Goal: Task Accomplishment & Management: Manage account settings

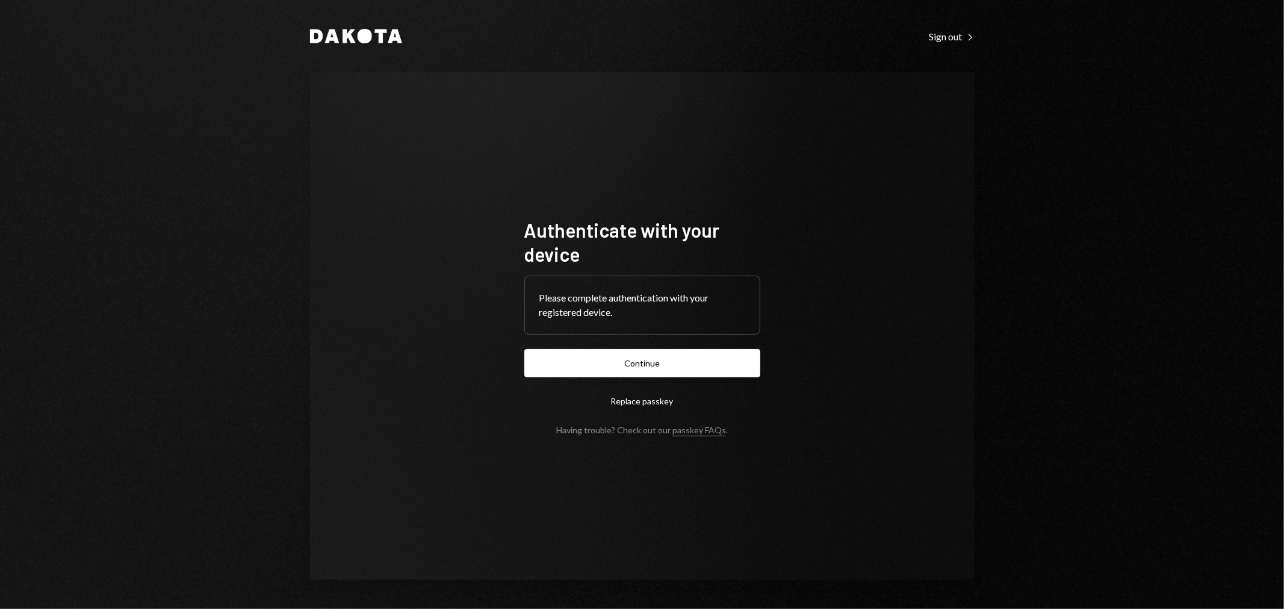
click at [638, 367] on button "Continue" at bounding box center [642, 363] width 236 height 28
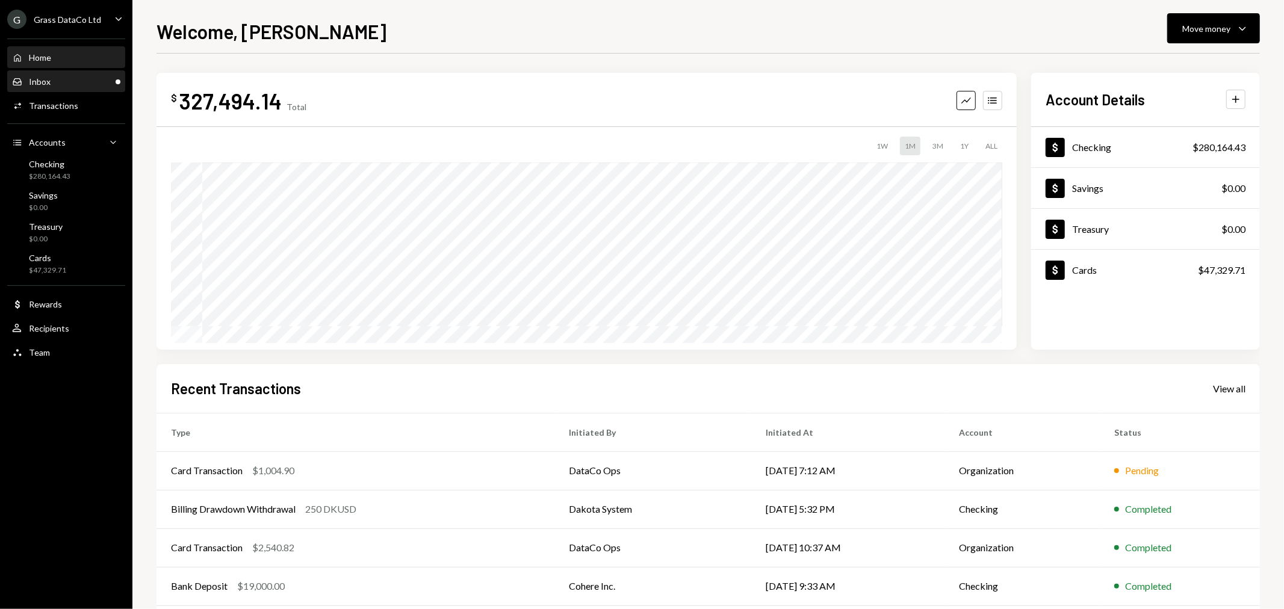
click at [73, 84] on div "Inbox Inbox" at bounding box center [66, 81] width 108 height 11
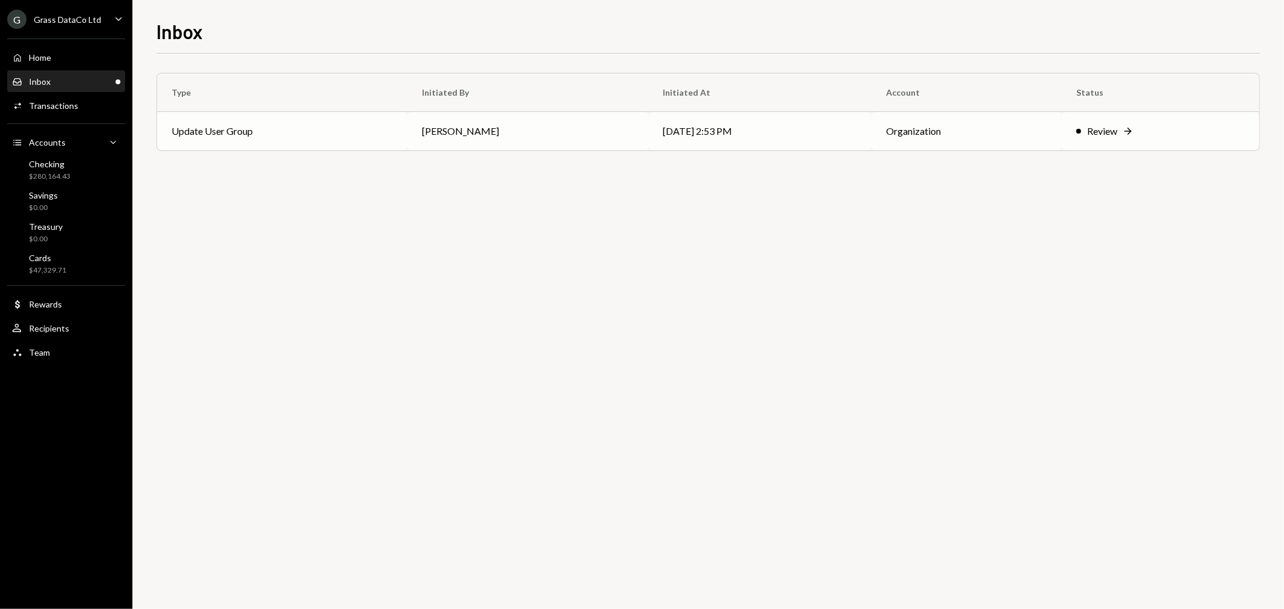
click at [506, 137] on td "[PERSON_NAME]" at bounding box center [528, 131] width 241 height 39
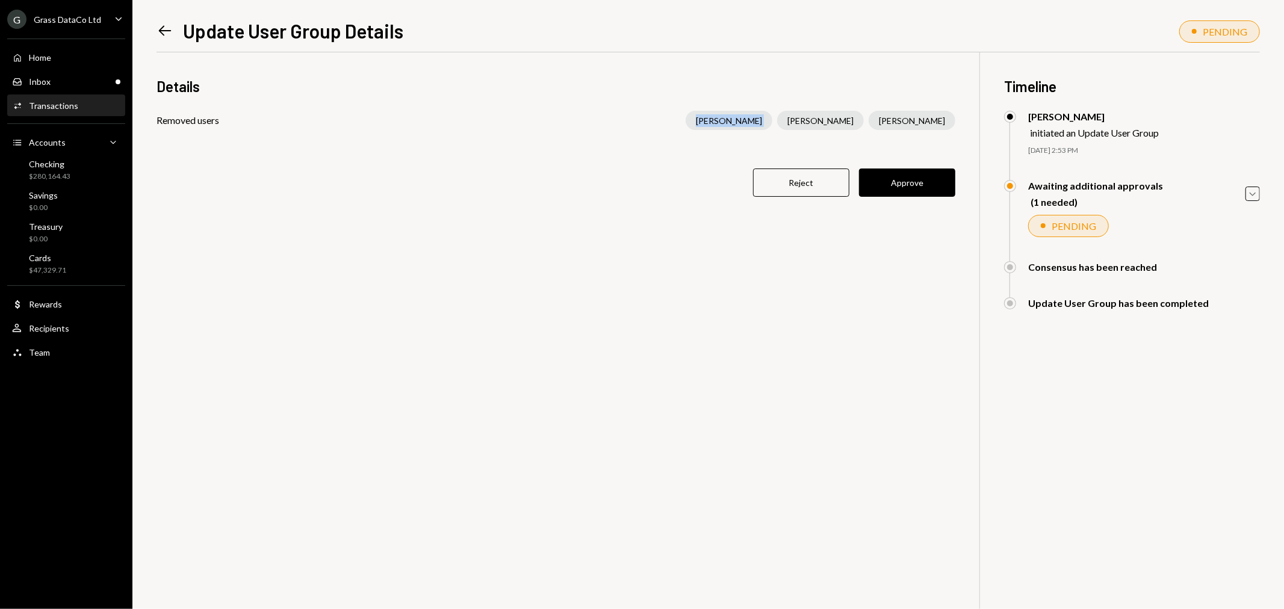
drag, startPoint x: 696, startPoint y: 121, endPoint x: 798, endPoint y: 117, distance: 102.4
click at [826, 121] on div "Kevin Foster-Archibald - OLD Bret Shilliday Oliver Page" at bounding box center [821, 120] width 270 height 19
click at [719, 89] on div "Details" at bounding box center [556, 86] width 799 height 20
click at [905, 181] on button "Approve" at bounding box center [907, 183] width 96 height 28
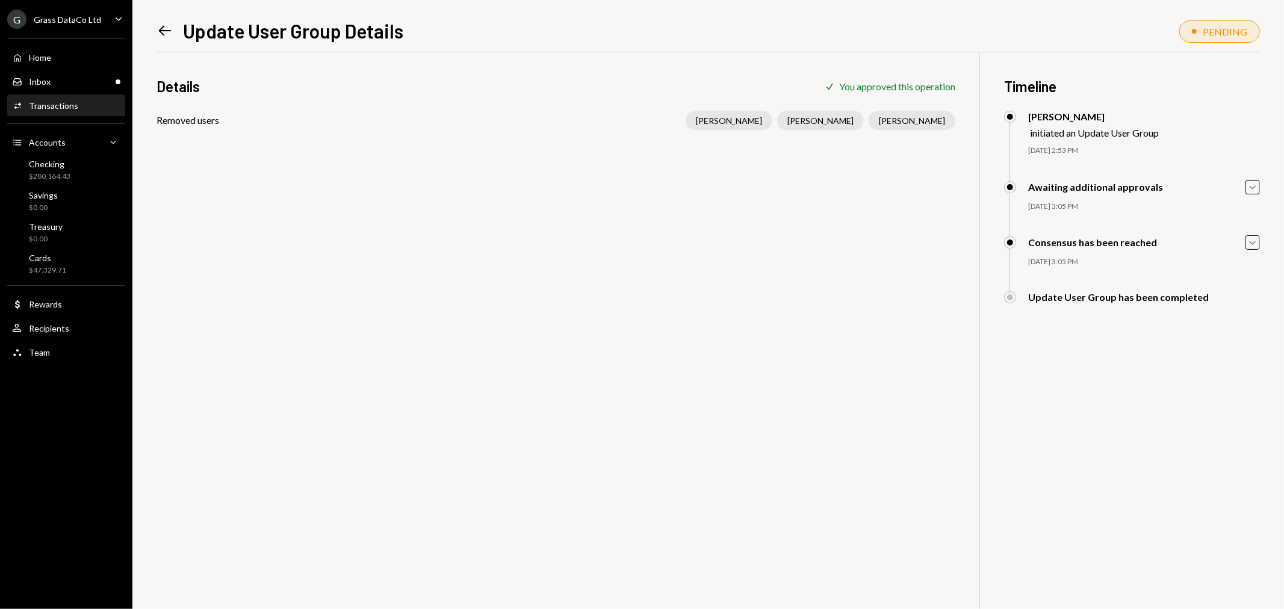
click at [66, 20] on div "Grass DataCo Ltd" at bounding box center [67, 19] width 67 height 10
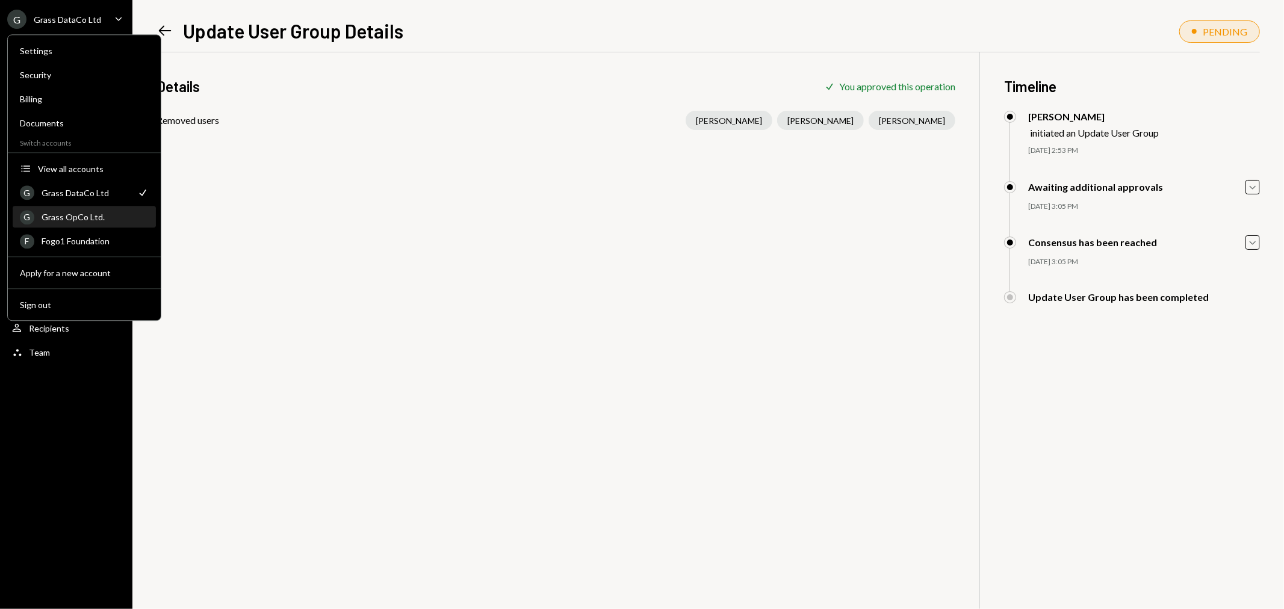
click at [86, 214] on div "Grass OpCo Ltd." at bounding box center [95, 217] width 107 height 10
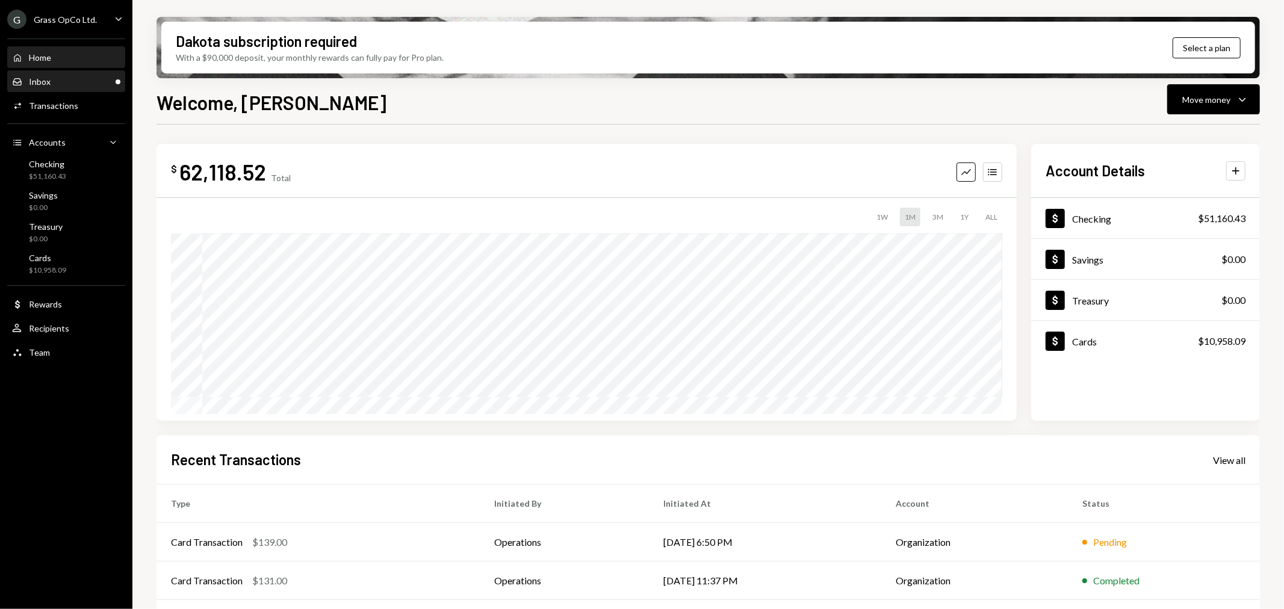
click at [107, 70] on link "Inbox Inbox" at bounding box center [66, 81] width 118 height 22
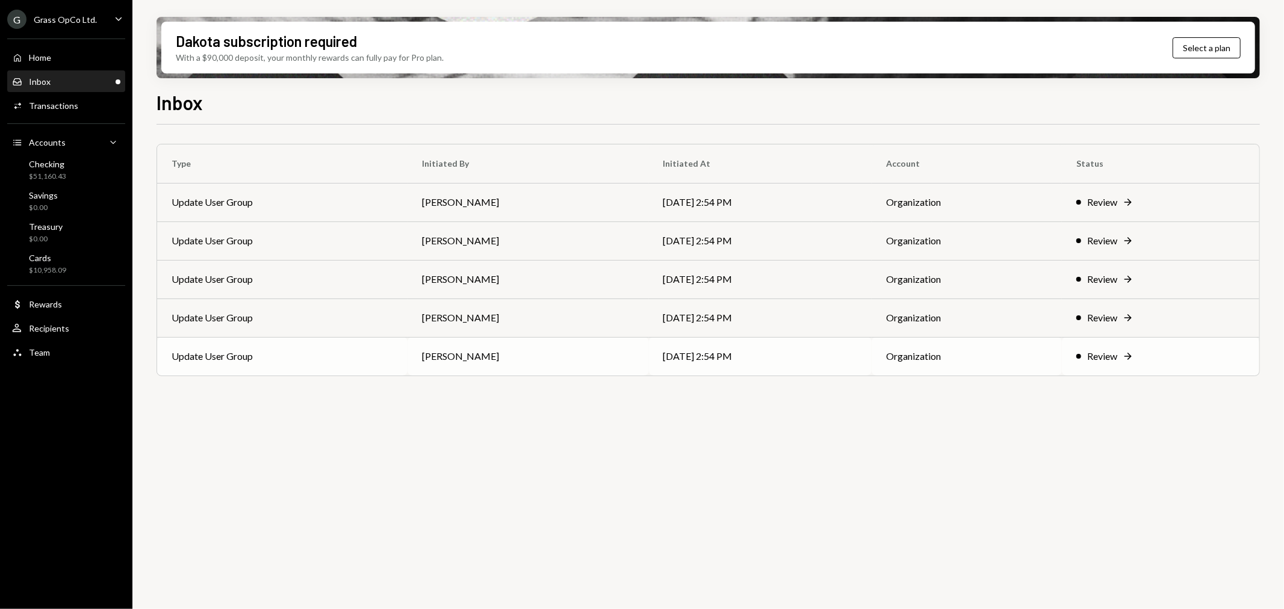
click at [468, 352] on td "[PERSON_NAME]" at bounding box center [528, 356] width 241 height 39
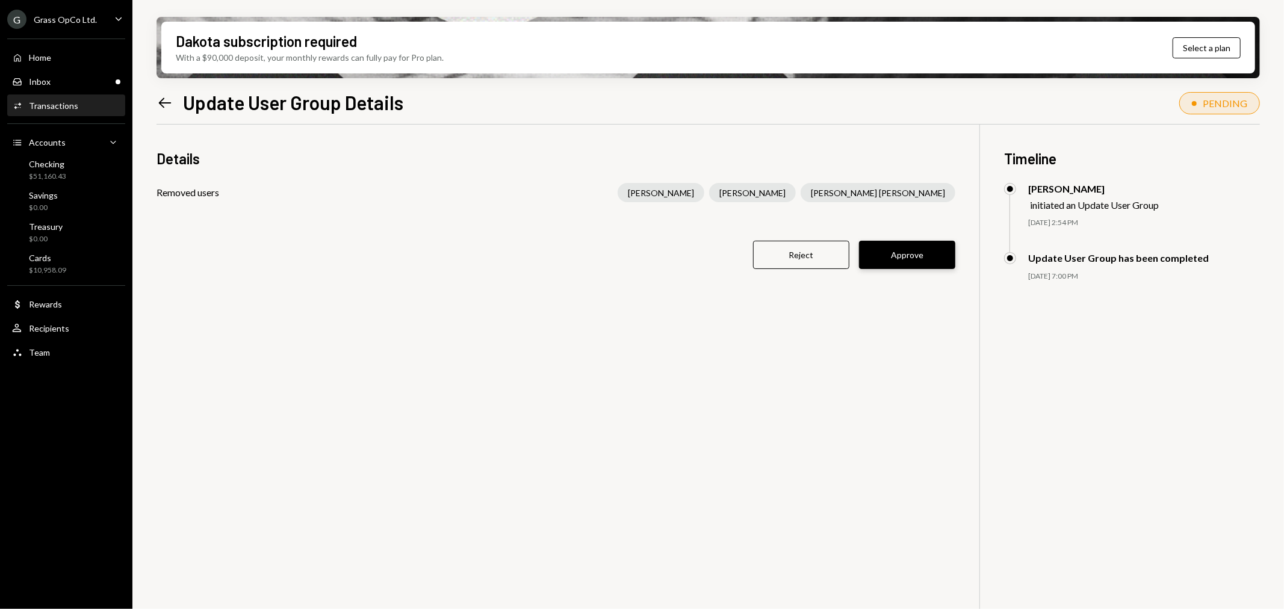
click at [928, 258] on button "Approve" at bounding box center [907, 255] width 96 height 28
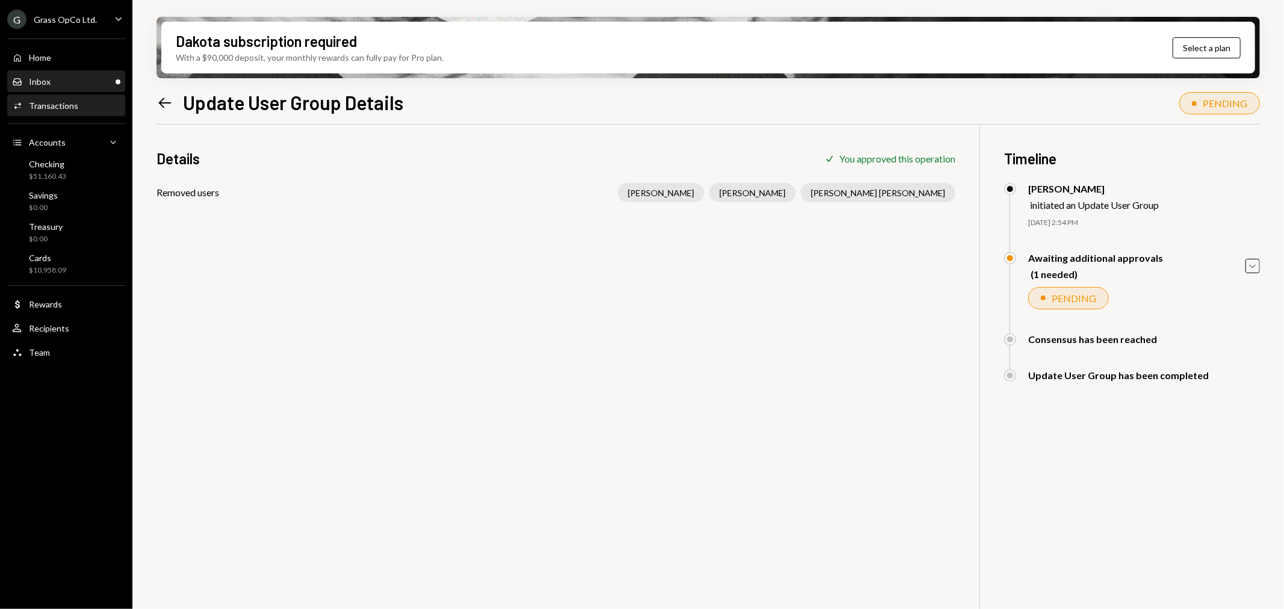
click at [84, 83] on div "Inbox Inbox" at bounding box center [66, 81] width 108 height 11
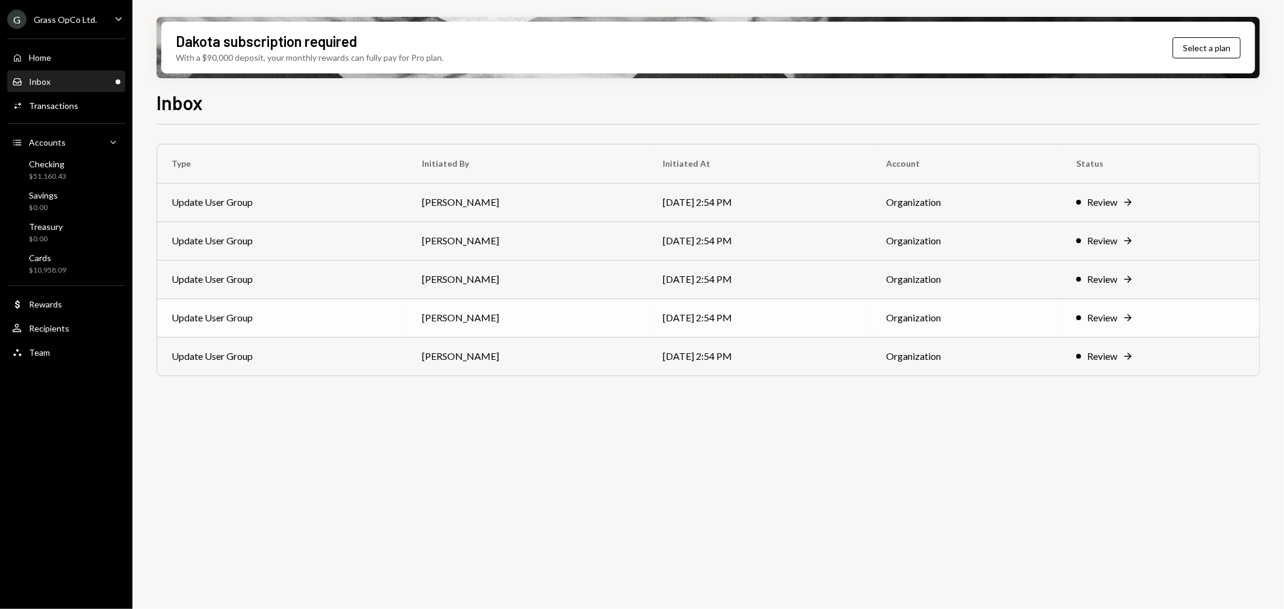
click at [346, 316] on td "Update User Group" at bounding box center [282, 318] width 250 height 39
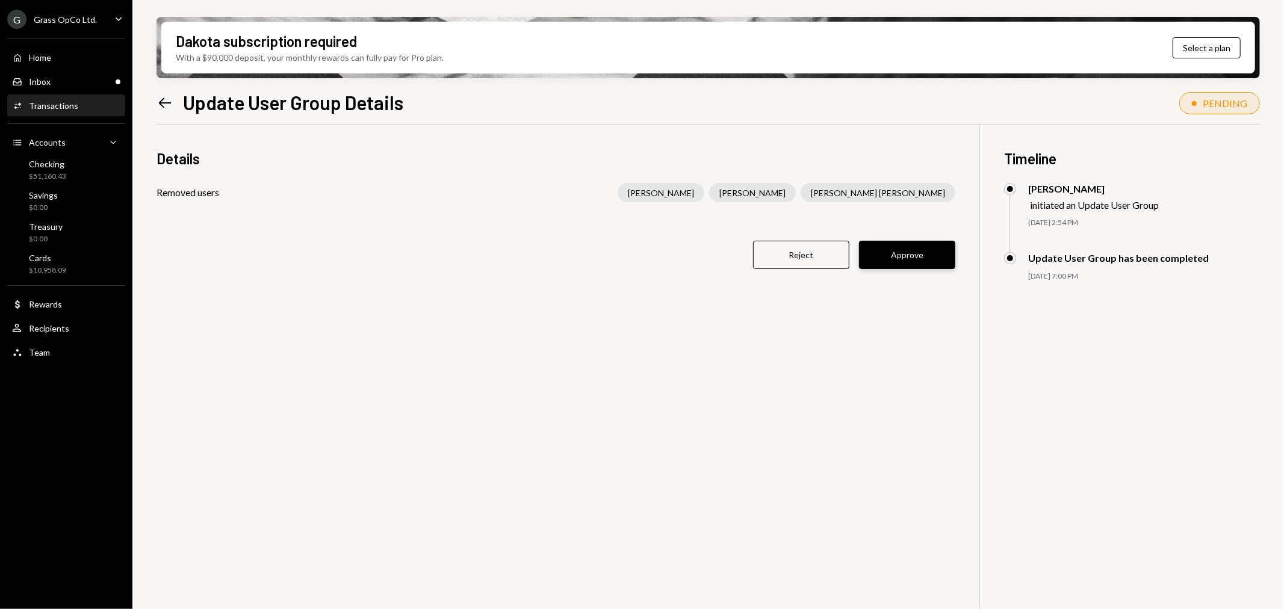
click at [922, 258] on button "Approve" at bounding box center [907, 255] width 96 height 28
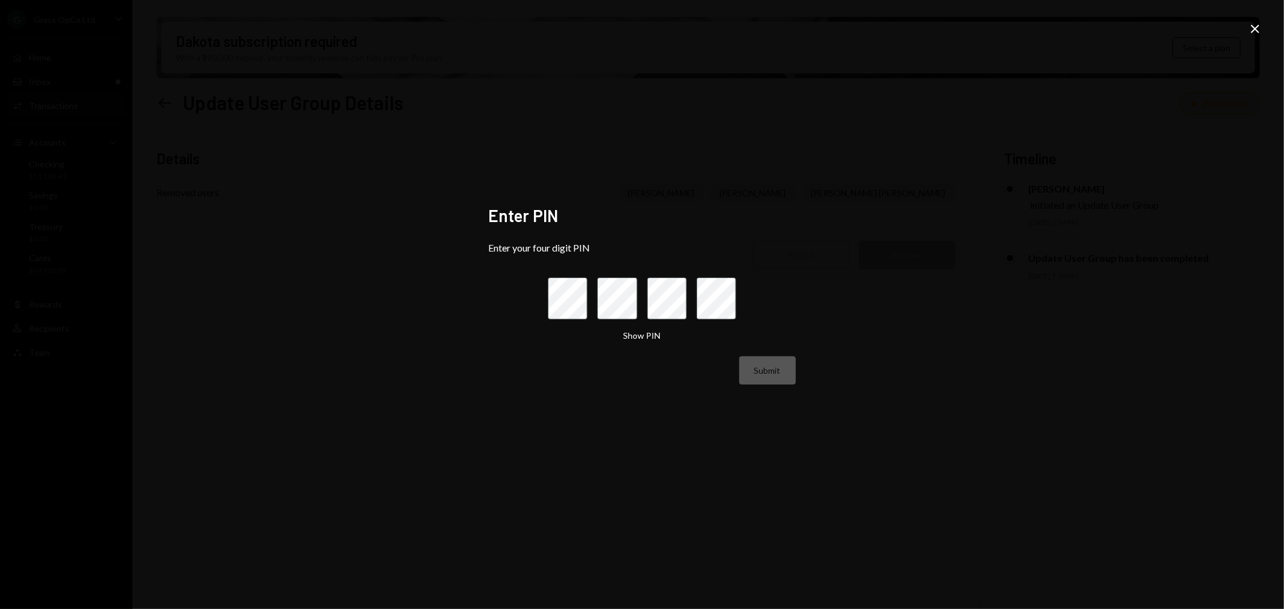
click at [1257, 33] on icon "Close" at bounding box center [1255, 29] width 14 height 14
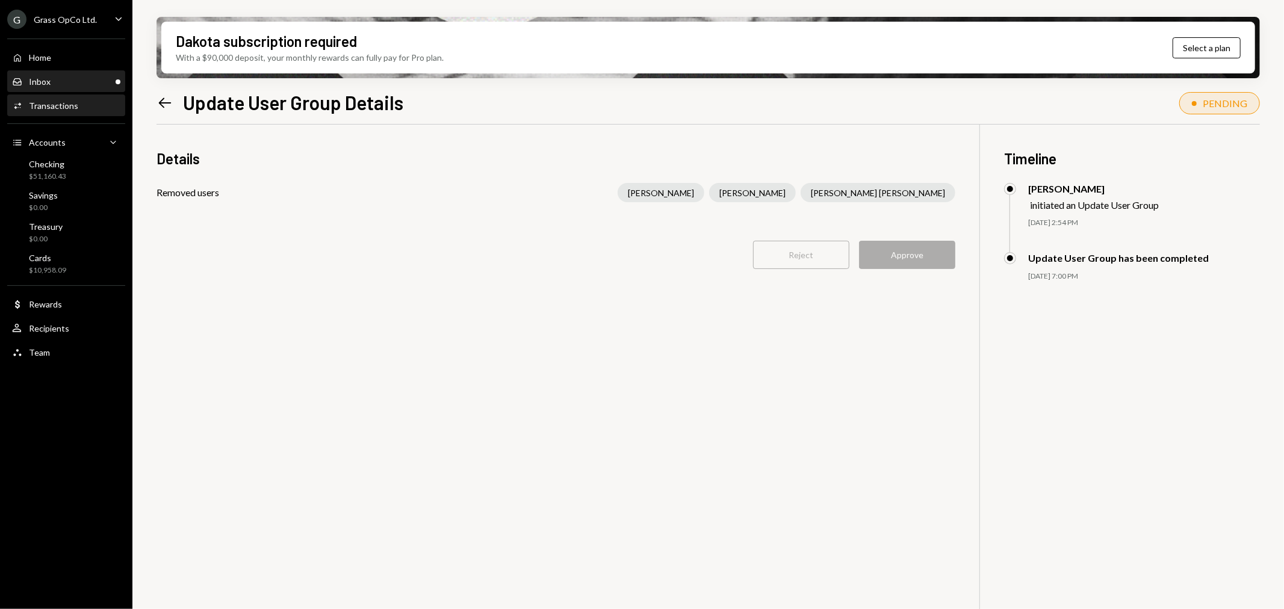
click at [82, 76] on div "Inbox Inbox" at bounding box center [66, 81] width 108 height 11
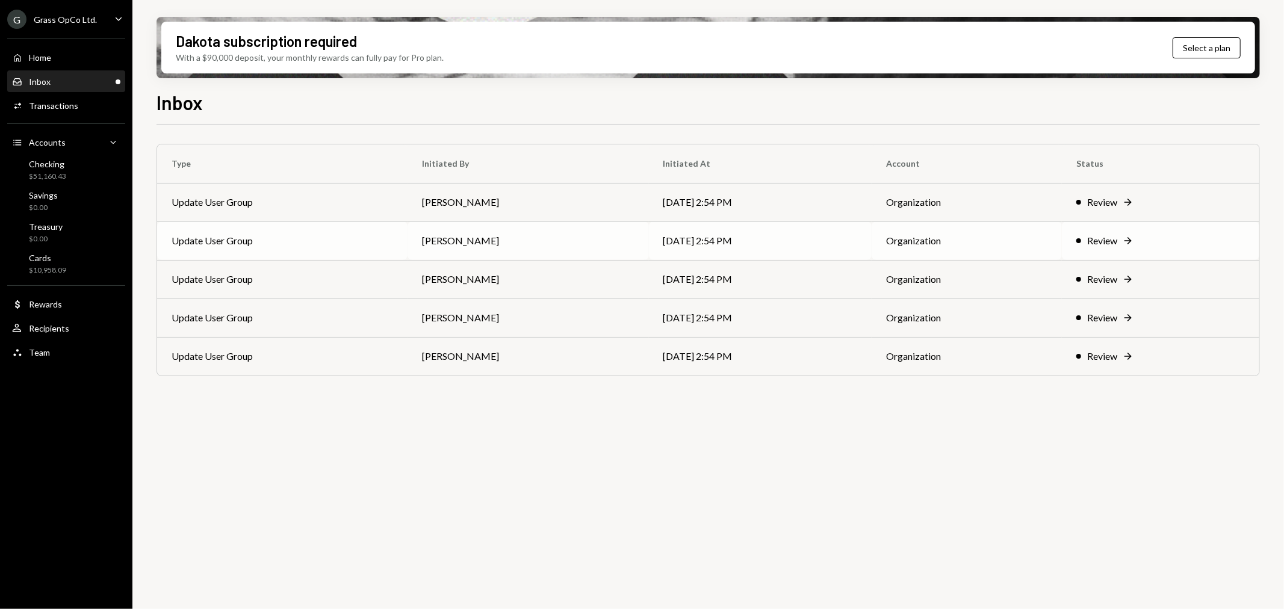
click at [321, 226] on td "Update User Group" at bounding box center [282, 241] width 250 height 39
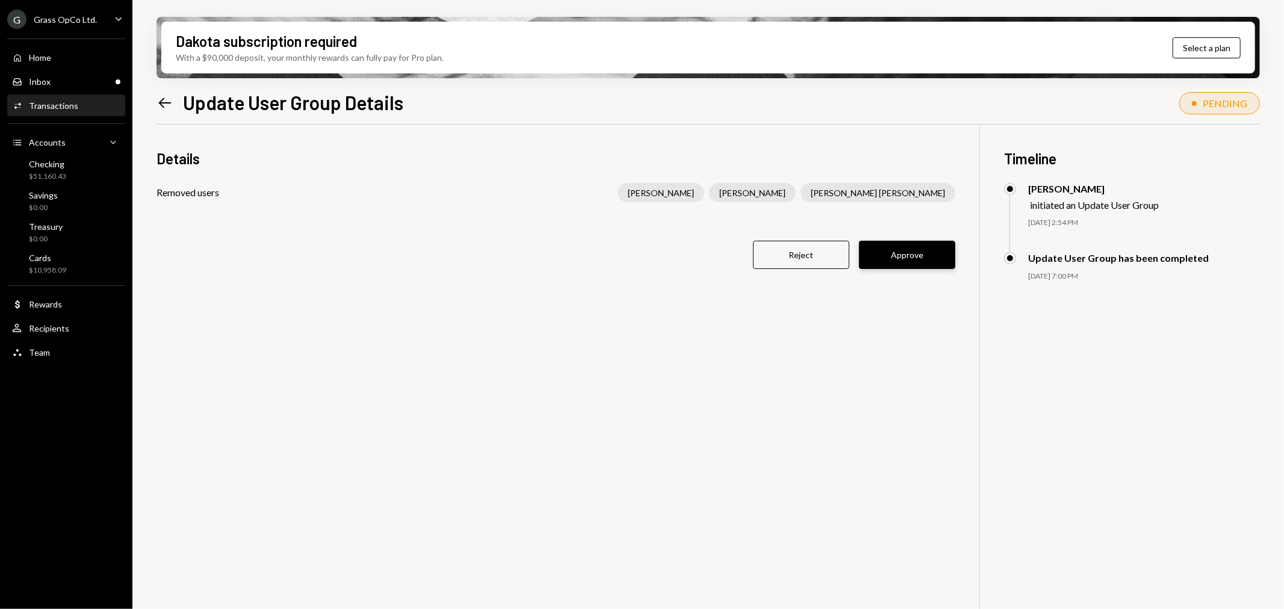
click at [888, 254] on button "Approve" at bounding box center [907, 255] width 96 height 28
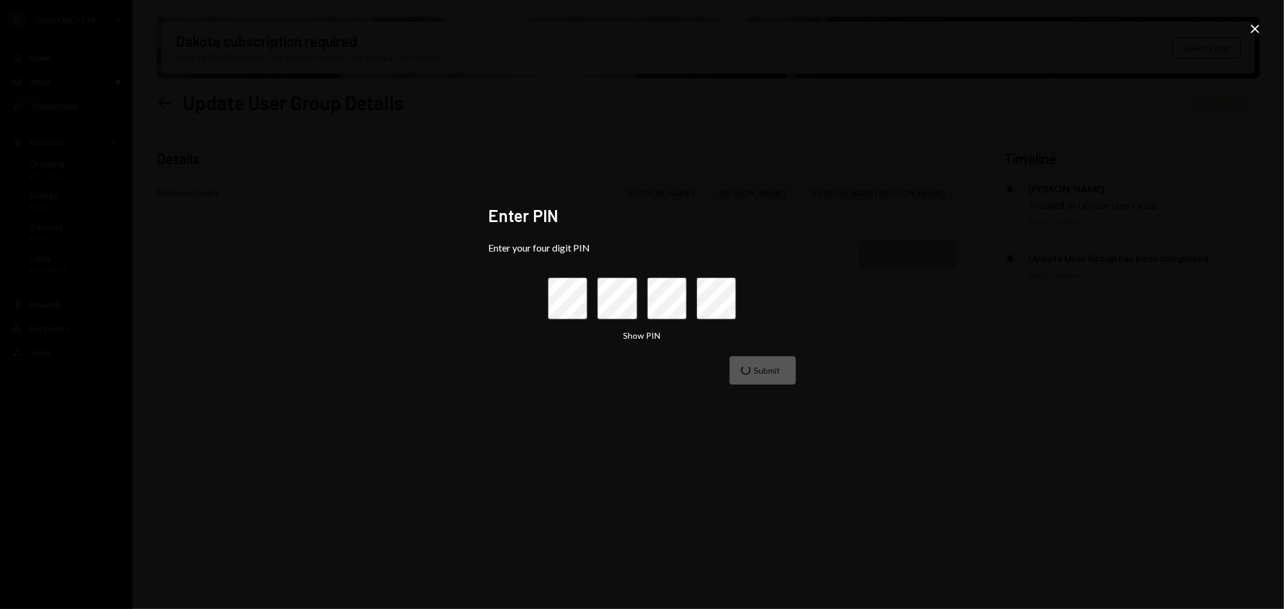
click at [1249, 32] on icon "Close" at bounding box center [1255, 29] width 14 height 14
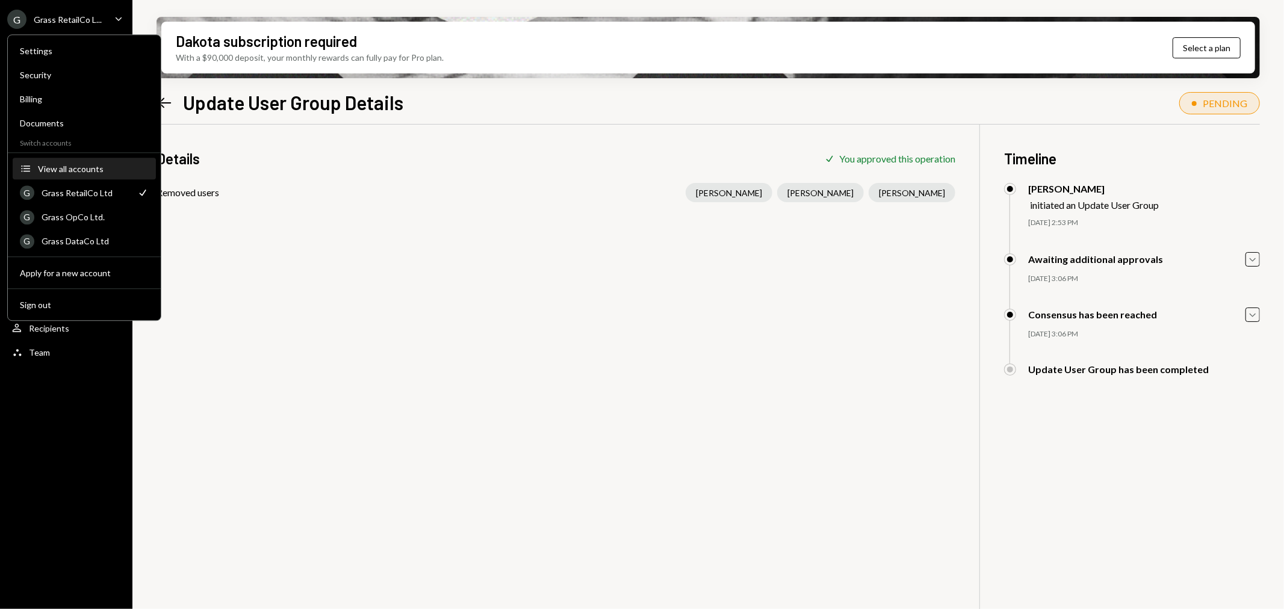
click at [53, 170] on div "View all accounts" at bounding box center [93, 169] width 111 height 10
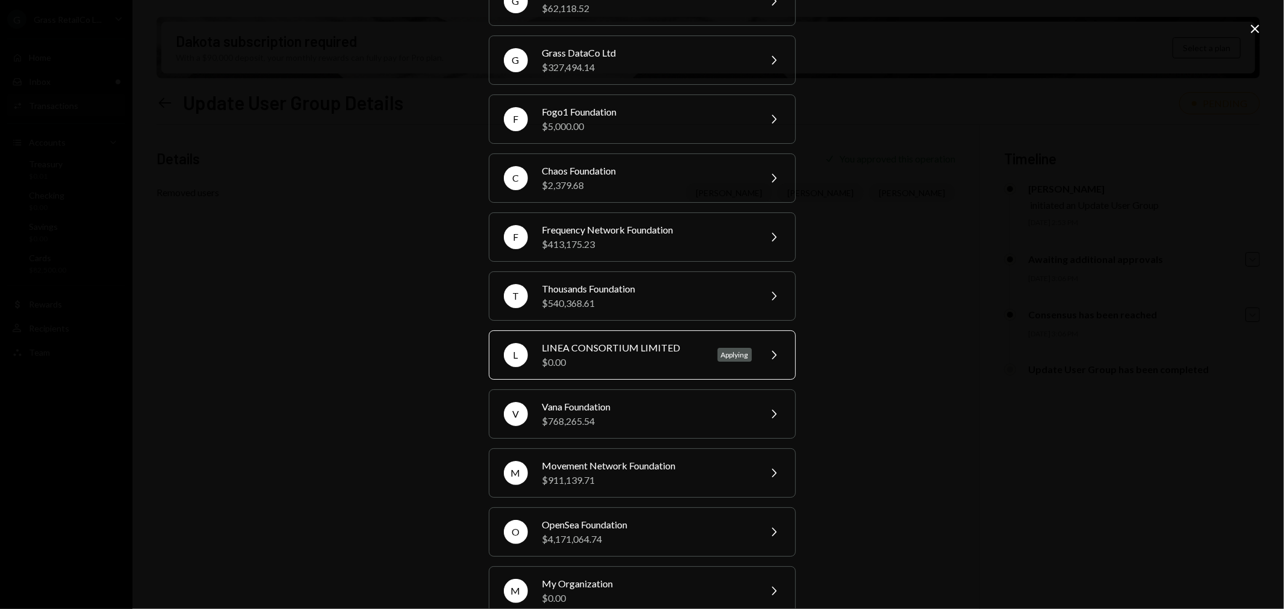
scroll to position [160, 0]
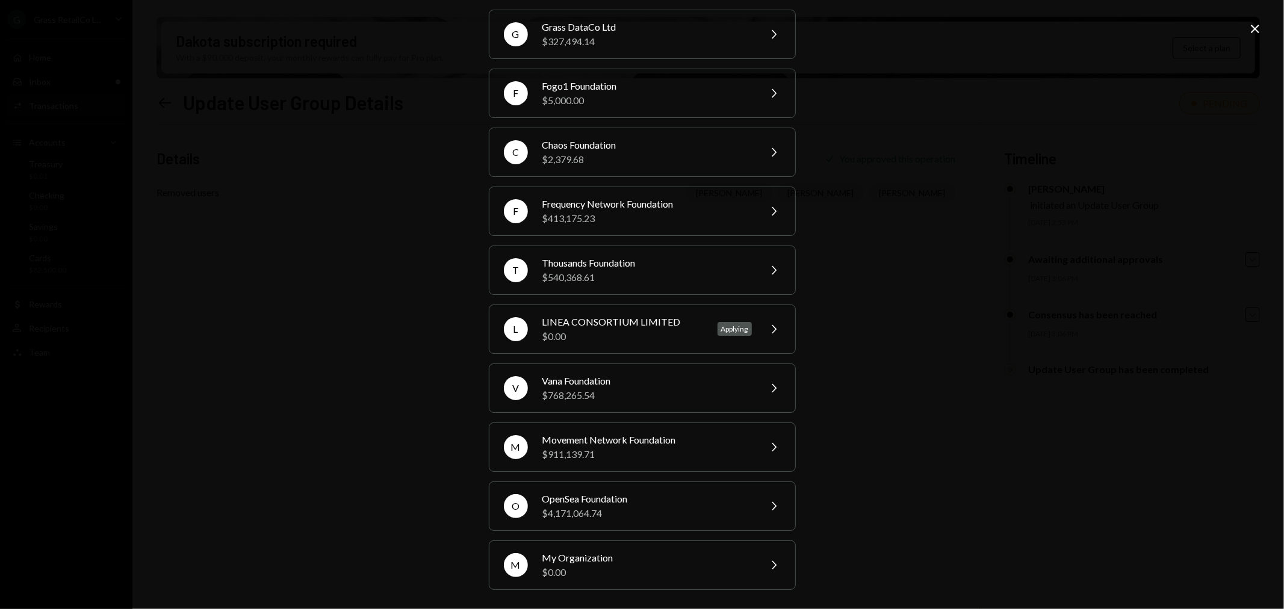
click at [1256, 26] on icon "Close" at bounding box center [1255, 29] width 14 height 14
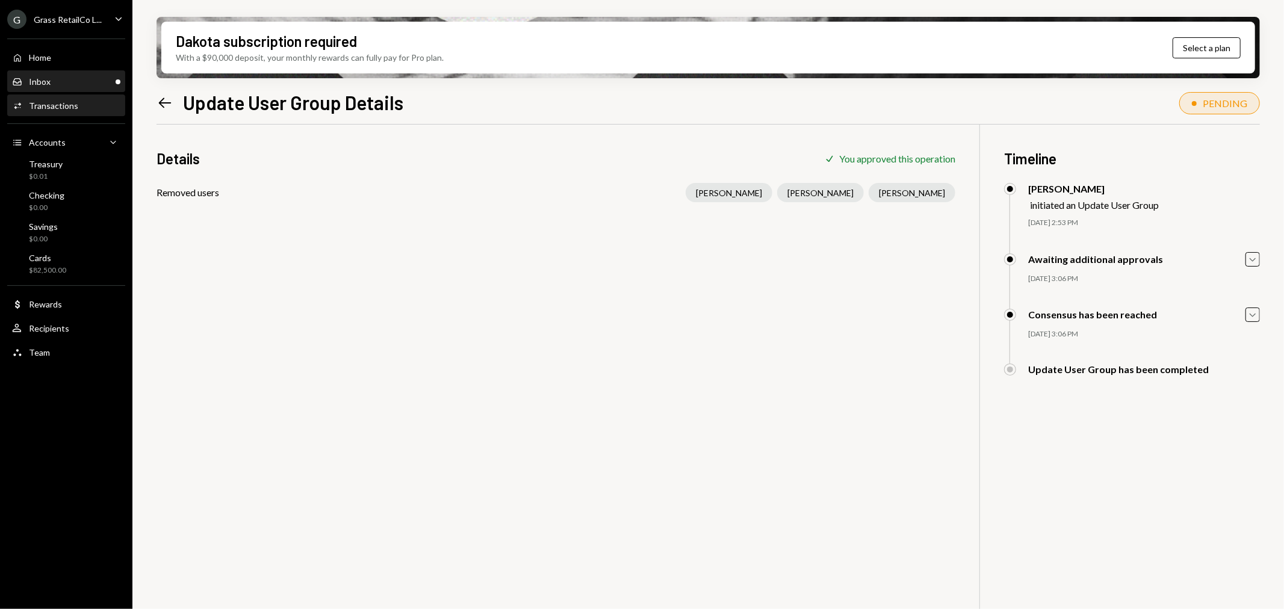
click at [67, 88] on div "Inbox Inbox" at bounding box center [66, 82] width 108 height 20
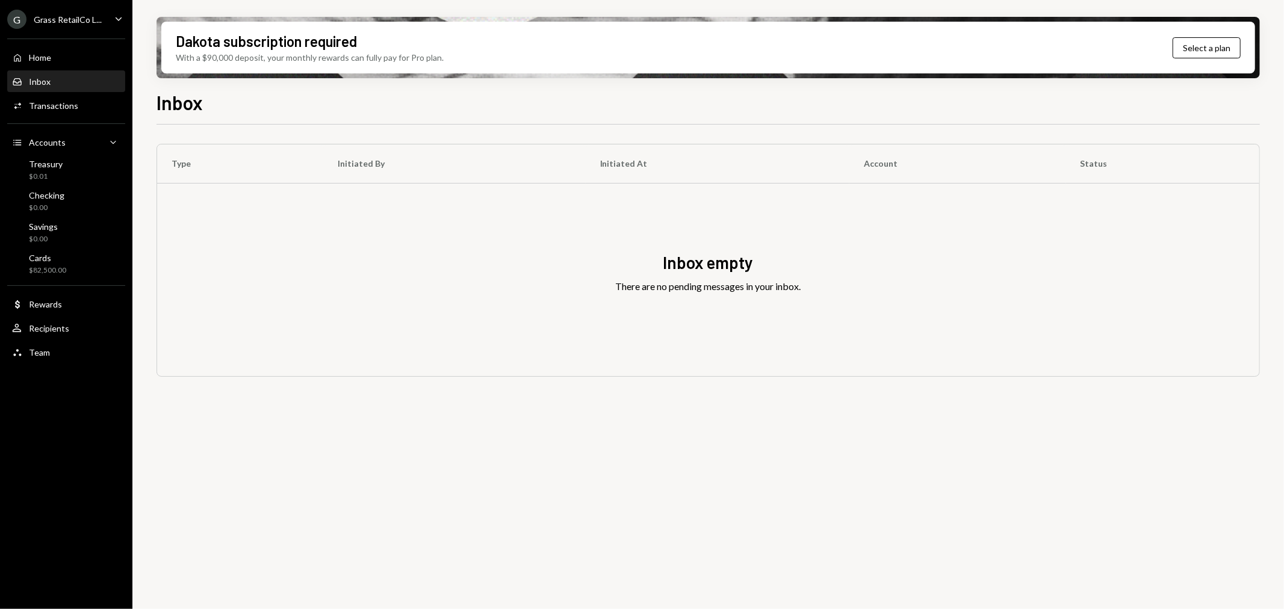
click at [95, 13] on div "G Grass RetailCo L..." at bounding box center [54, 19] width 95 height 19
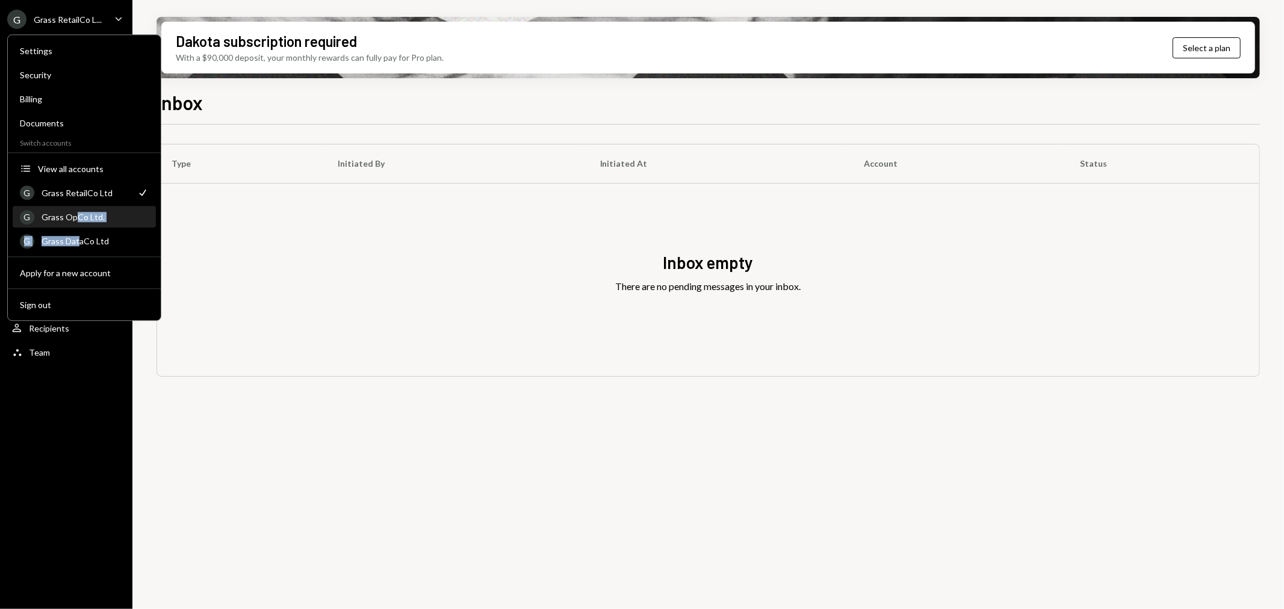
click at [77, 226] on div "Settings Security Billing Documents Switch accounts Accounts View all accounts …" at bounding box center [84, 177] width 154 height 287
click at [73, 219] on div "Grass OpCo Ltd." at bounding box center [95, 217] width 107 height 10
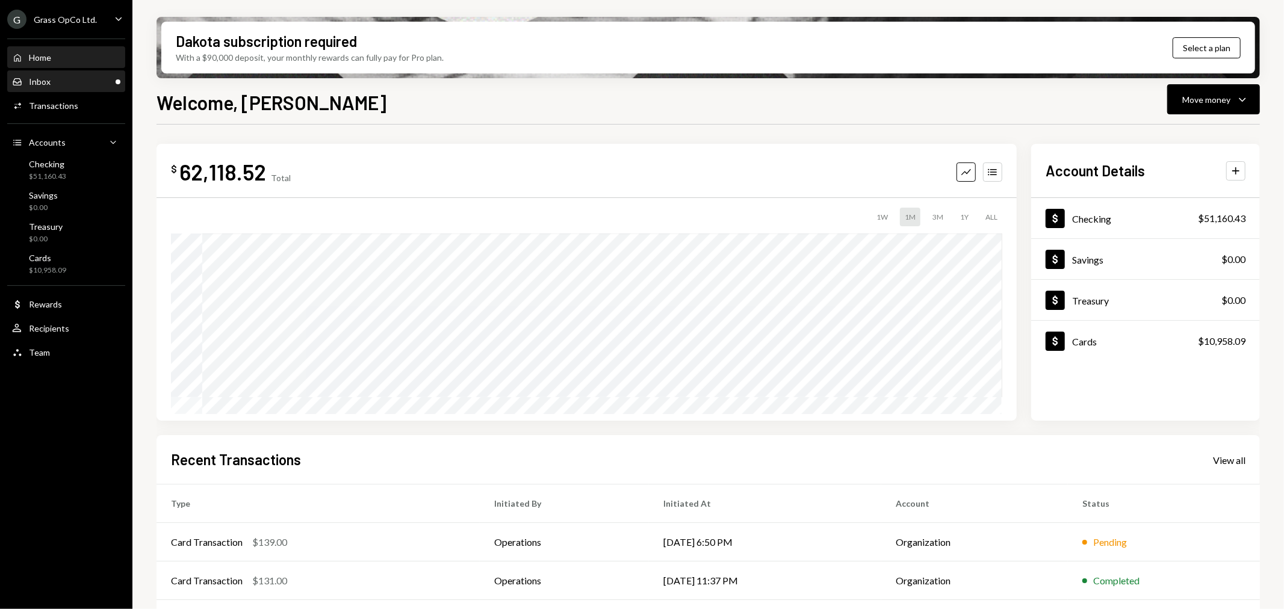
click at [85, 89] on div "Inbox Inbox" at bounding box center [66, 82] width 108 height 20
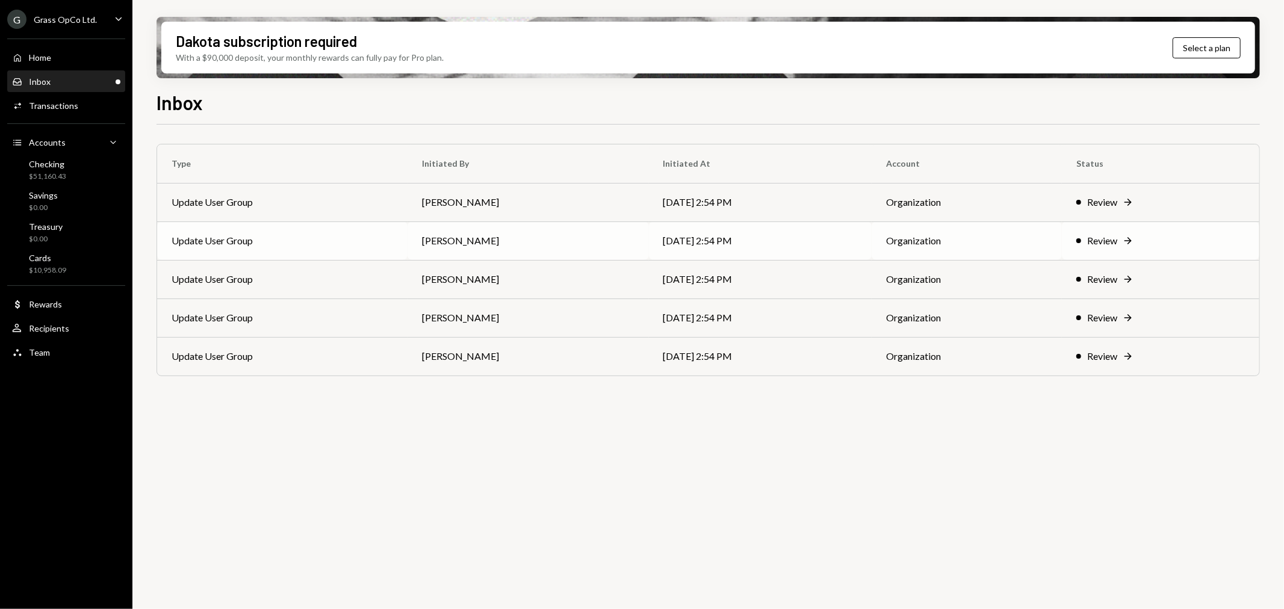
click at [649, 226] on td "[DATE] 2:54 PM" at bounding box center [760, 241] width 223 height 39
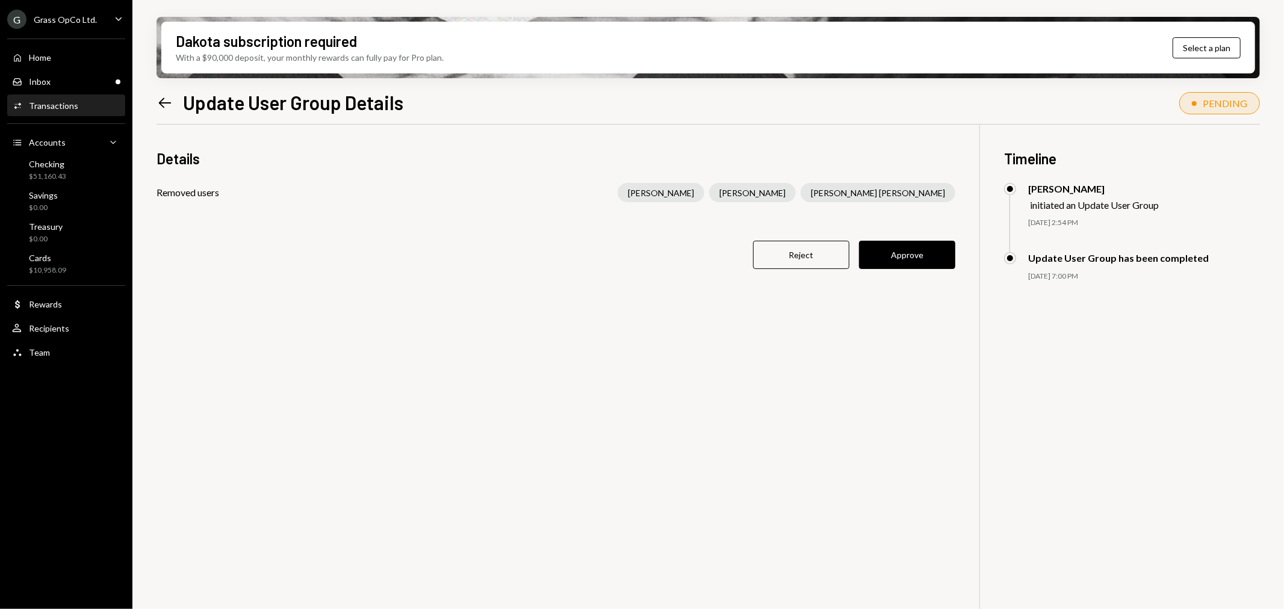
click at [169, 111] on div "Left Arrow" at bounding box center [165, 103] width 17 height 17
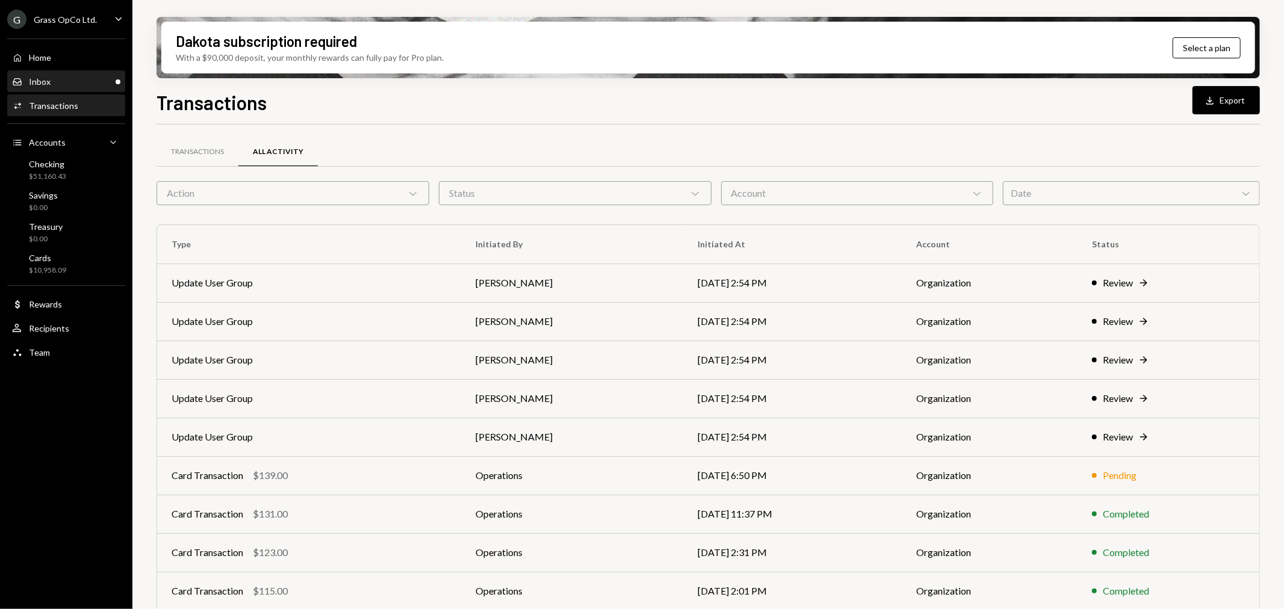
click at [62, 83] on div "Inbox Inbox" at bounding box center [66, 81] width 108 height 11
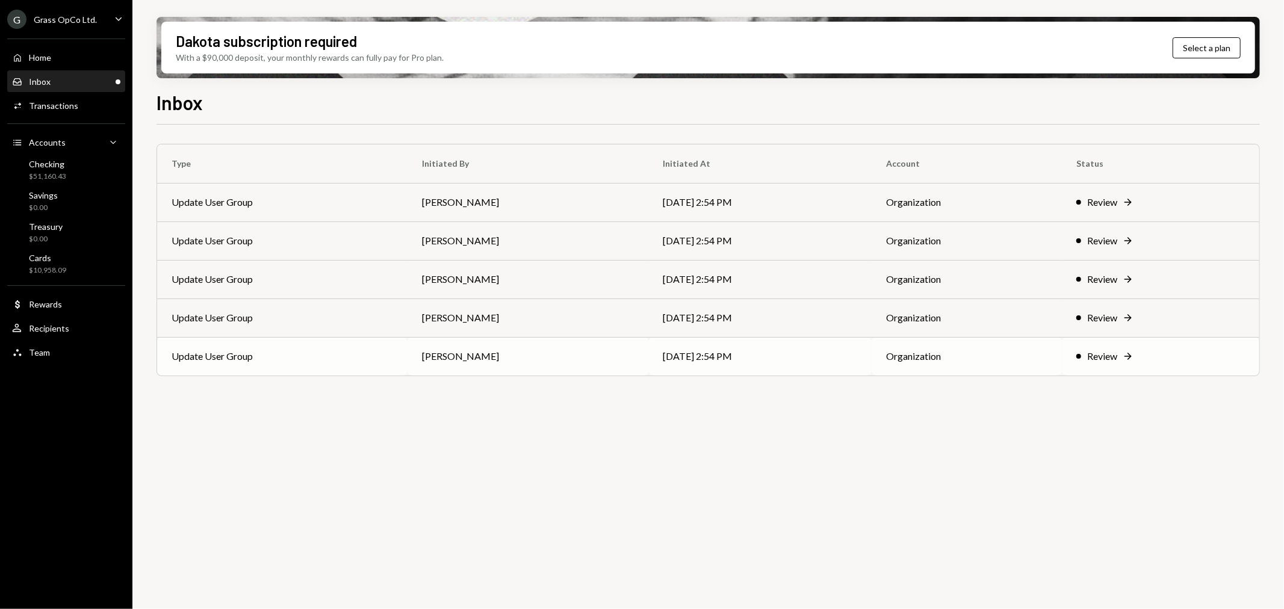
click at [659, 358] on td "[DATE] 2:54 PM" at bounding box center [760, 356] width 223 height 39
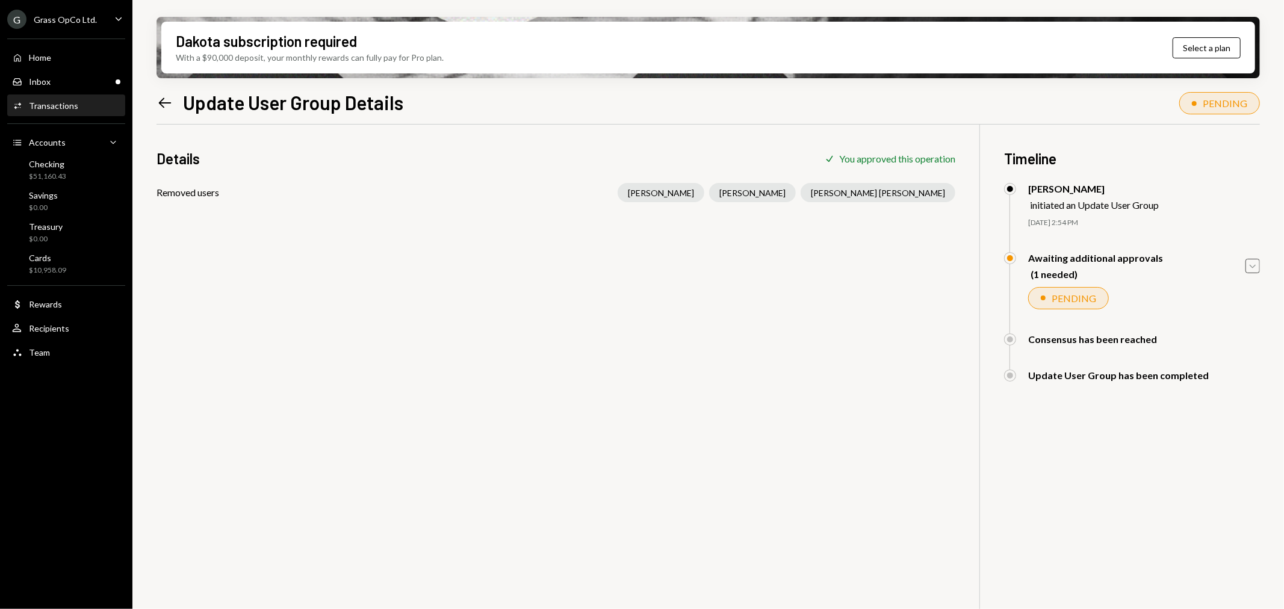
click at [1252, 259] on div "Caret Down" at bounding box center [1252, 266] width 14 height 14
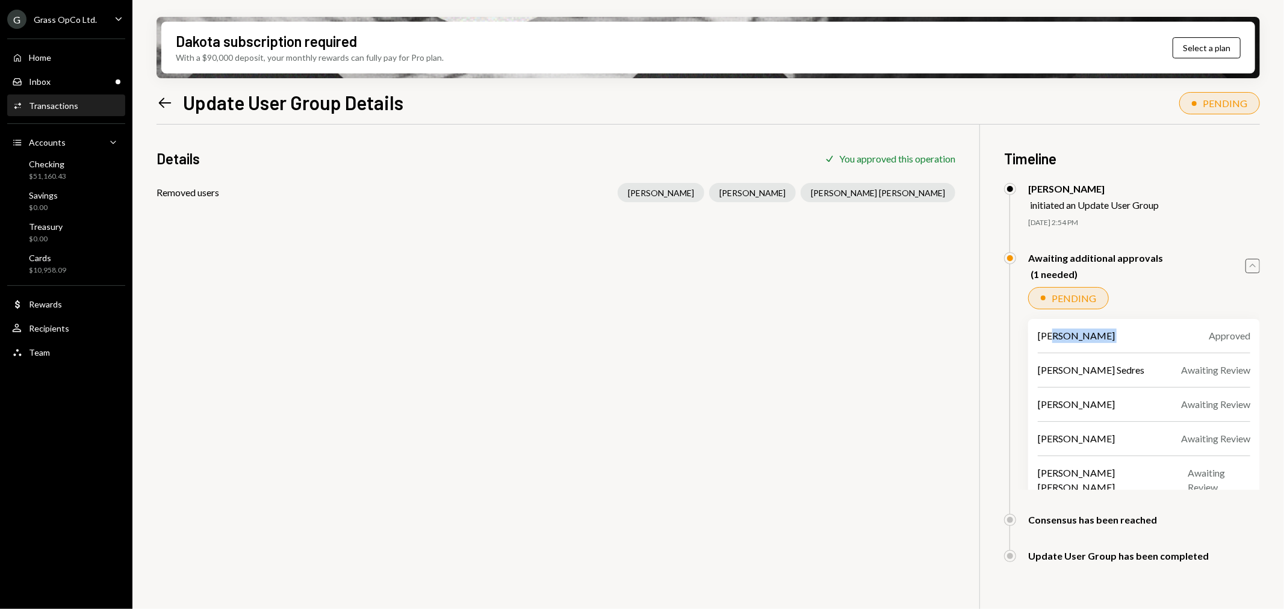
drag, startPoint x: 1052, startPoint y: 333, endPoint x: 1212, endPoint y: 346, distance: 160.1
click at [1212, 346] on div "Kevin Foster-Archibald Approved Garon Sedres Awaiting Review Oliver Page Awaiti…" at bounding box center [1144, 411] width 232 height 185
click at [1135, 337] on div "Kevin Foster-Archibald Approved" at bounding box center [1144, 336] width 212 height 14
click at [1265, 268] on div "Dakota subscription required With a $90,000 deposit, your monthly rewards can f…" at bounding box center [708, 304] width 1152 height 609
click at [1251, 269] on icon "Caret Up" at bounding box center [1252, 265] width 13 height 13
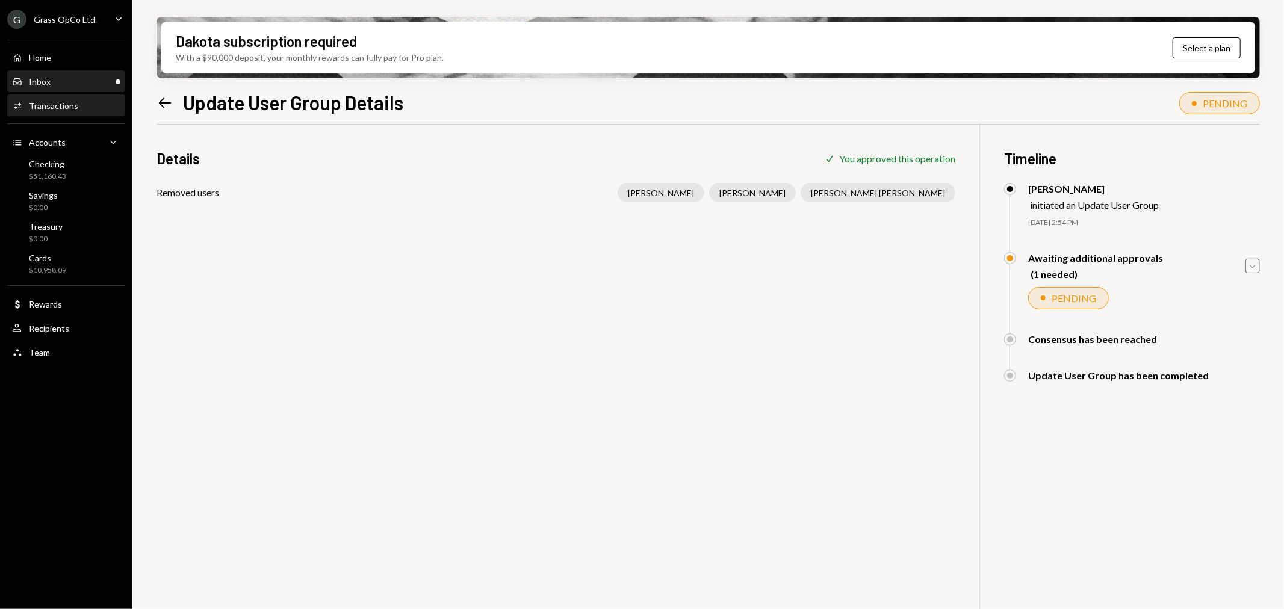
click at [82, 79] on div "Inbox Inbox" at bounding box center [66, 81] width 108 height 11
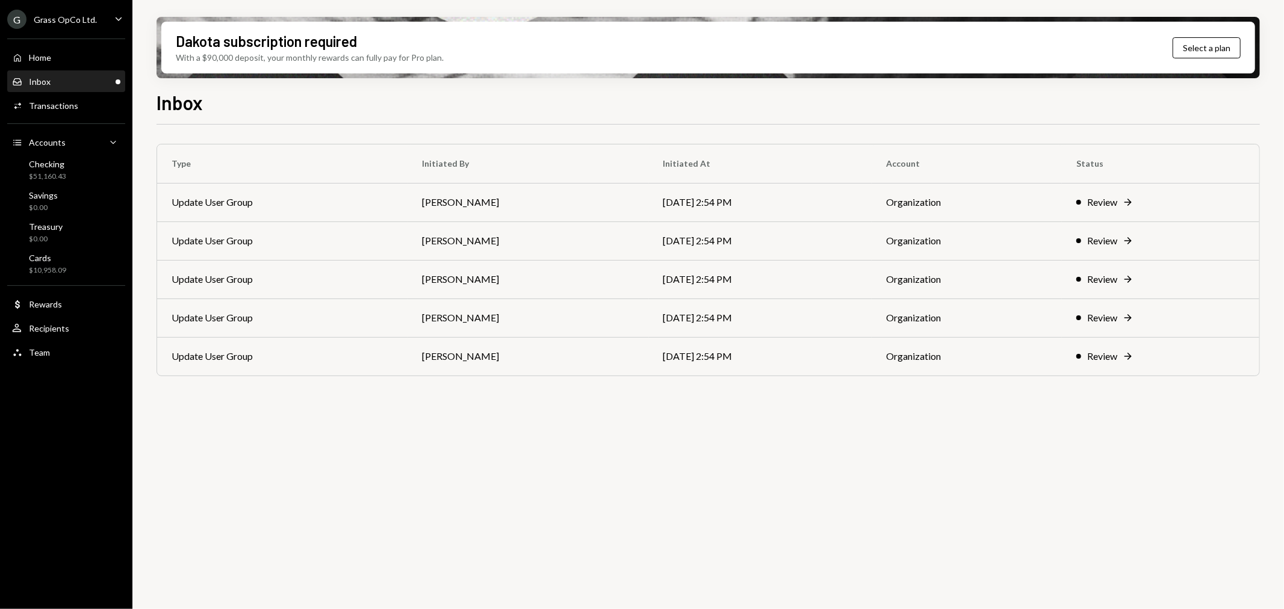
drag, startPoint x: 356, startPoint y: 169, endPoint x: 368, endPoint y: 182, distance: 17.0
click at [358, 169] on th "Type" at bounding box center [282, 163] width 250 height 39
click at [377, 194] on td "Update User Group" at bounding box center [282, 202] width 250 height 39
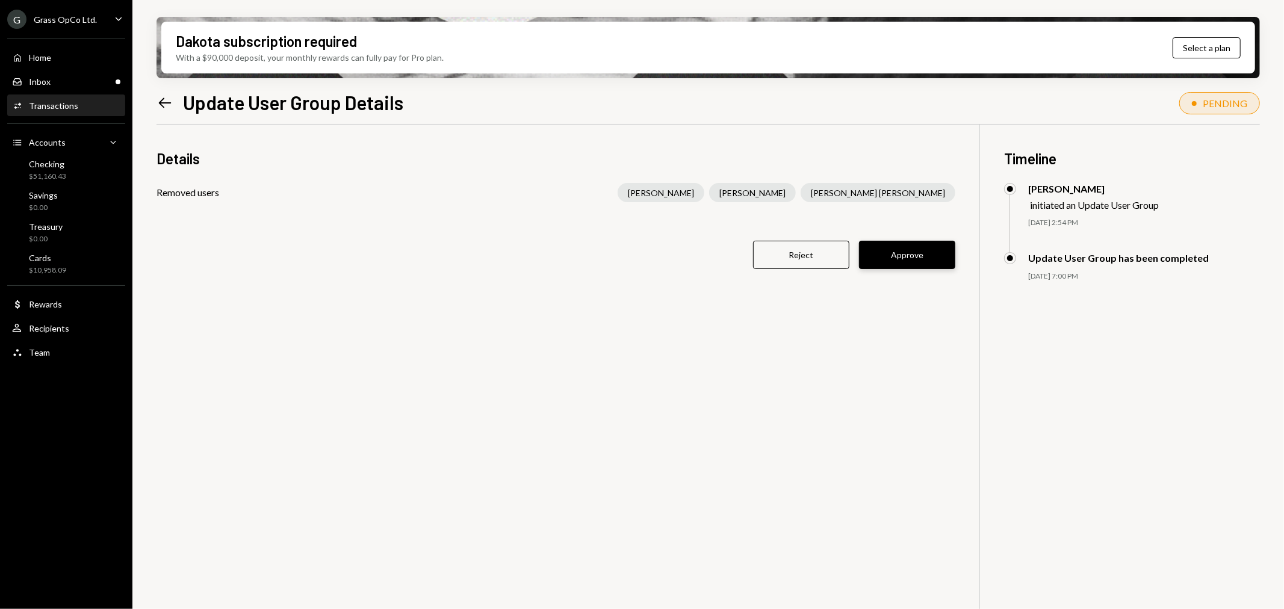
click at [913, 256] on button "Approve" at bounding box center [907, 255] width 96 height 28
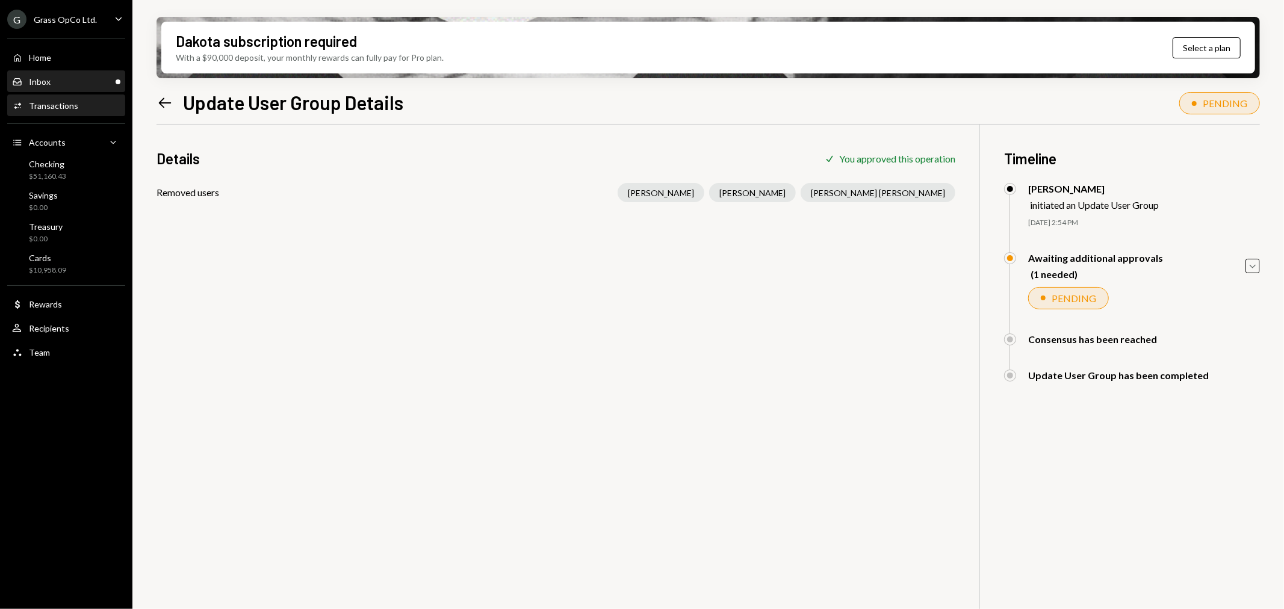
click at [58, 83] on div "Inbox Inbox" at bounding box center [66, 81] width 108 height 11
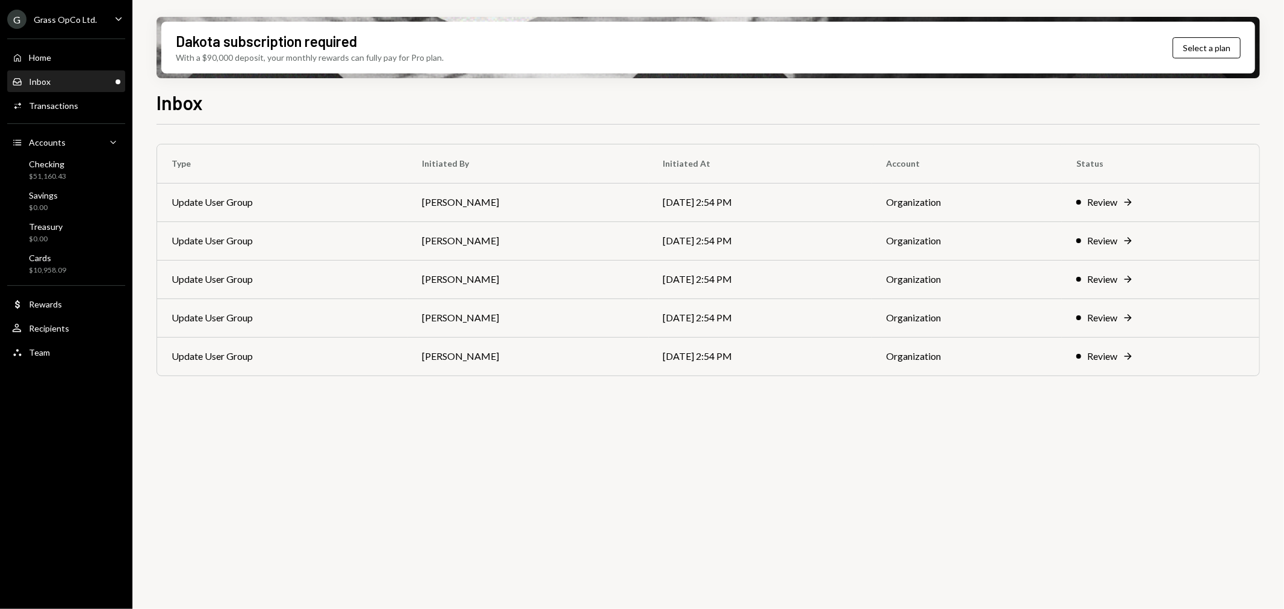
click at [315, 327] on td "Update User Group" at bounding box center [282, 318] width 250 height 39
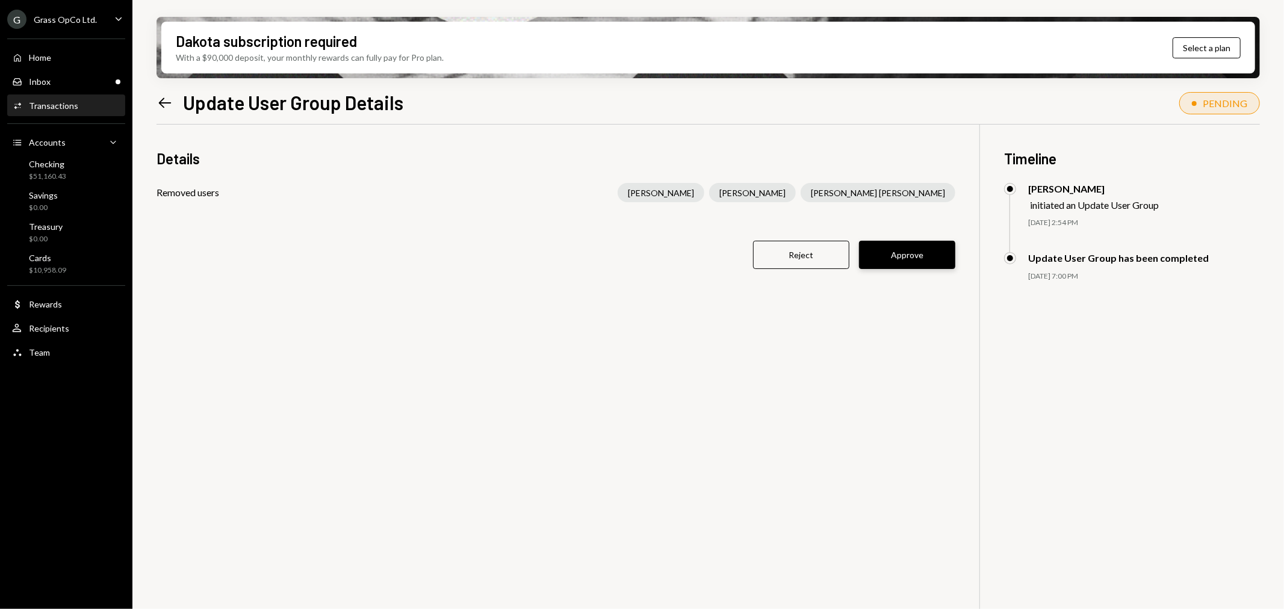
click at [921, 255] on button "Approve" at bounding box center [907, 255] width 96 height 28
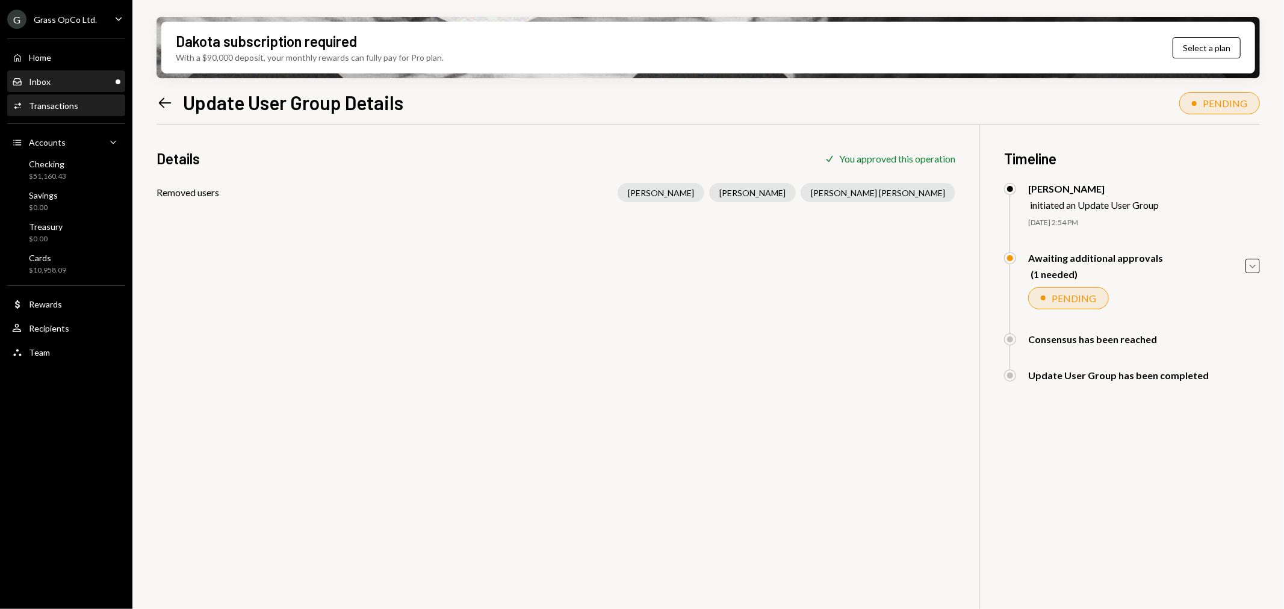
click at [85, 81] on div "Inbox Inbox" at bounding box center [66, 81] width 108 height 11
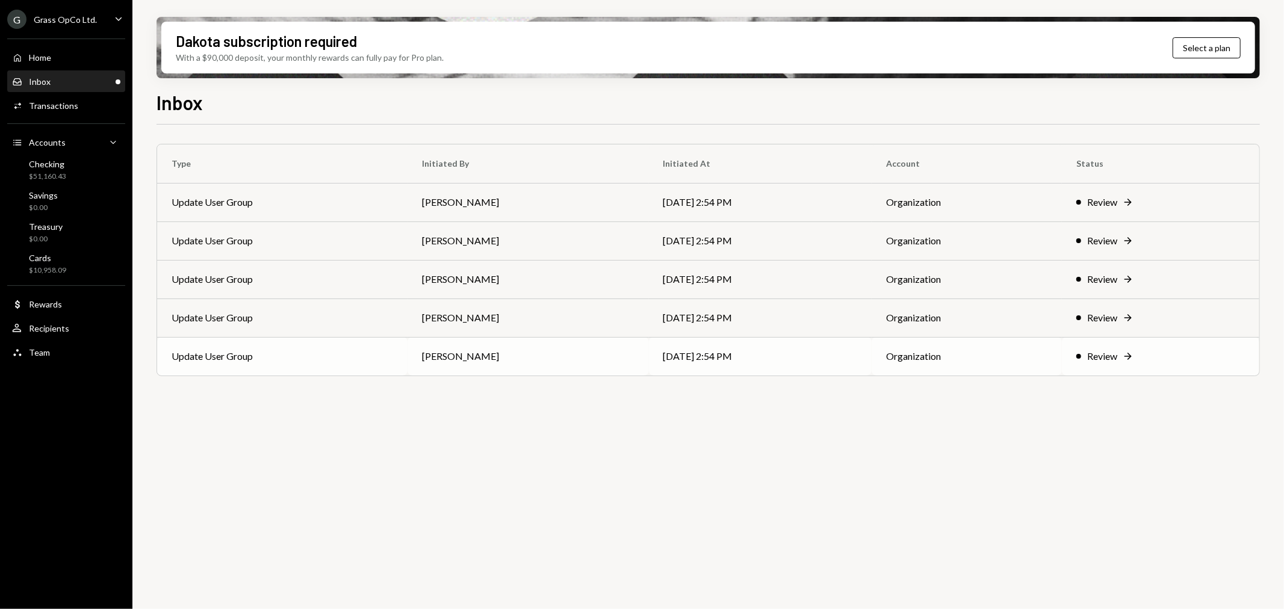
click at [305, 356] on td "Update User Group" at bounding box center [282, 356] width 250 height 39
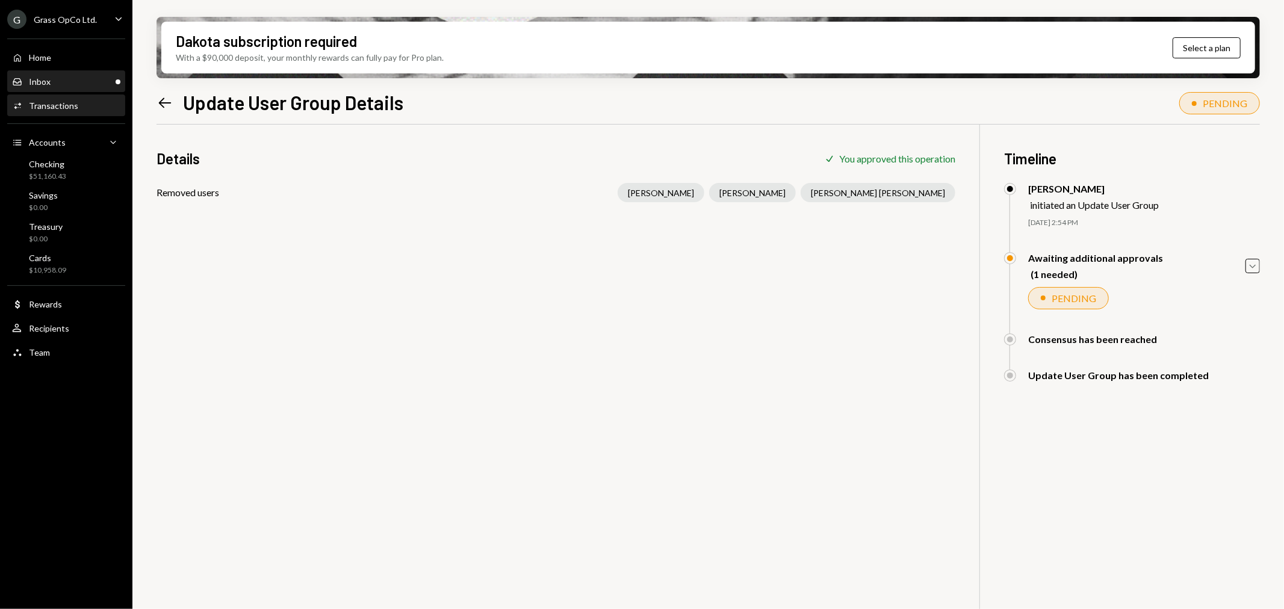
click at [59, 85] on div "Inbox Inbox" at bounding box center [66, 81] width 108 height 11
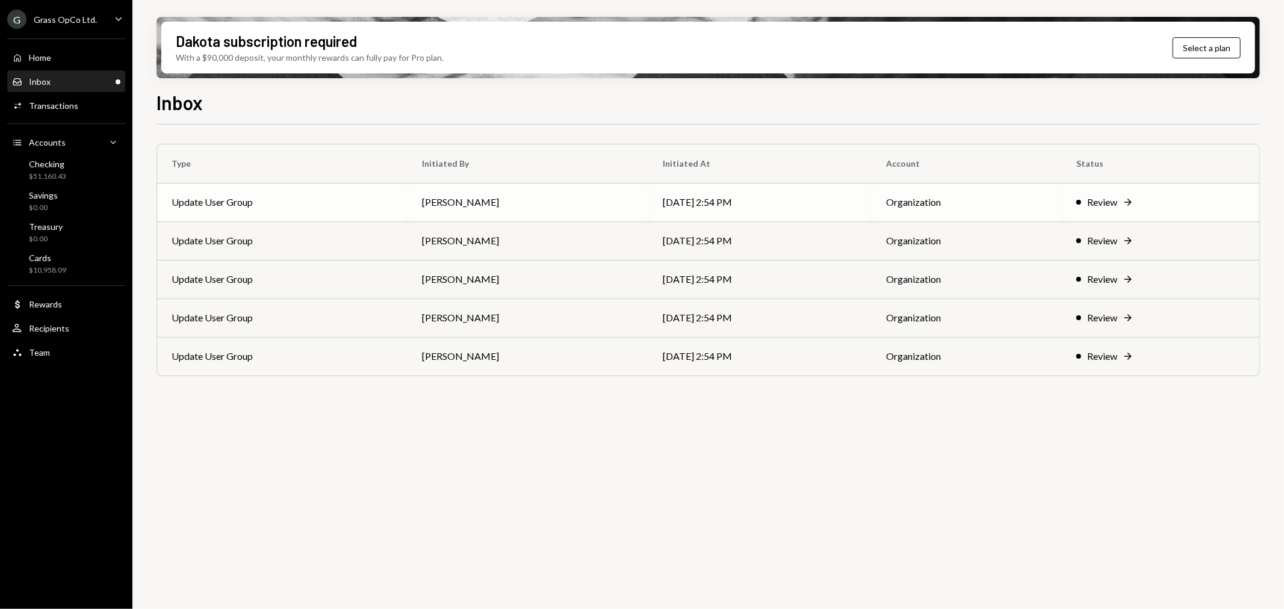
click at [331, 202] on td "Update User Group" at bounding box center [282, 202] width 250 height 39
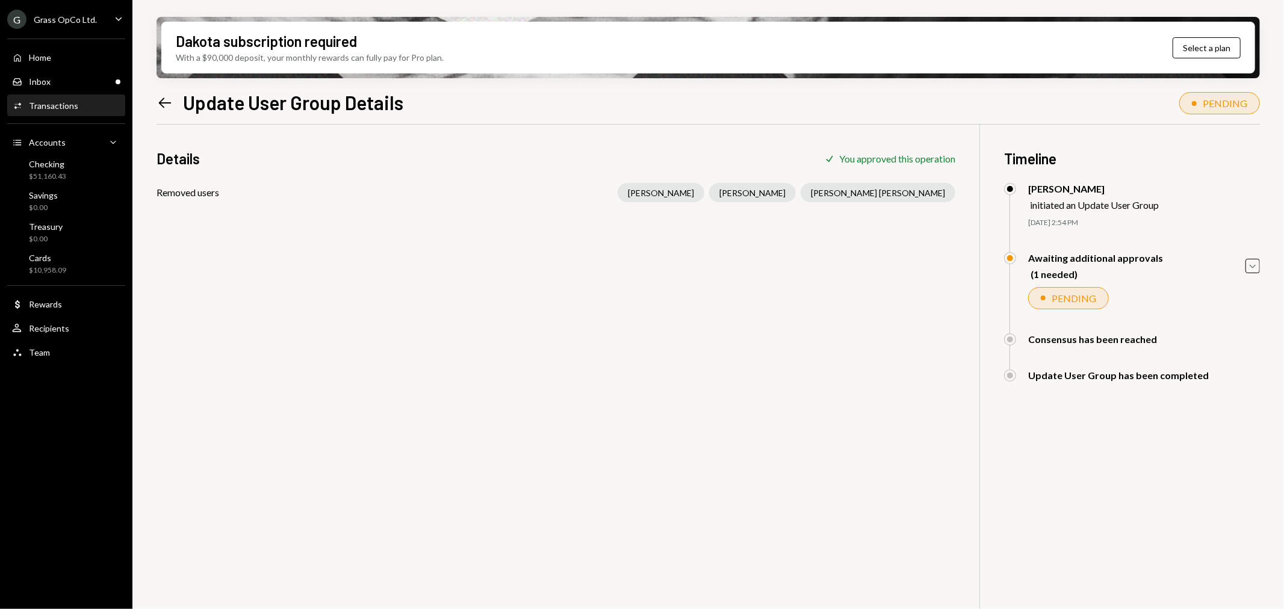
click at [1238, 262] on div "Awaiting additional approvals (1 needed) Caret Down" at bounding box center [1132, 266] width 256 height 28
click at [1256, 259] on icon "Caret Down" at bounding box center [1252, 265] width 13 height 13
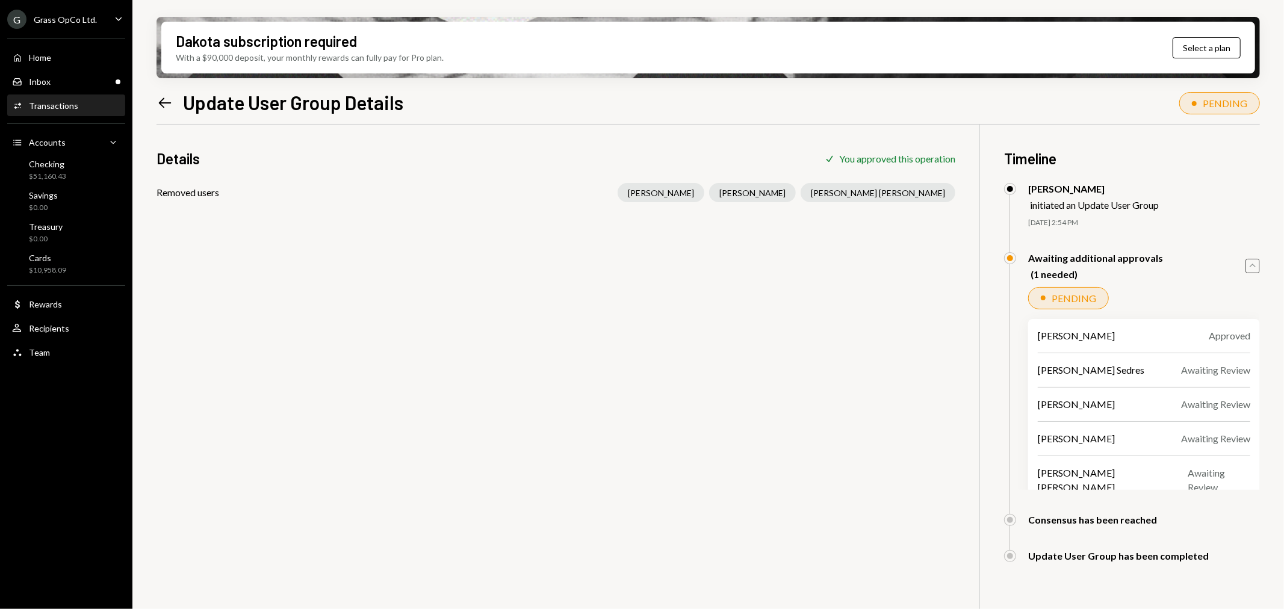
click at [1256, 260] on icon "Caret Up" at bounding box center [1252, 265] width 13 height 13
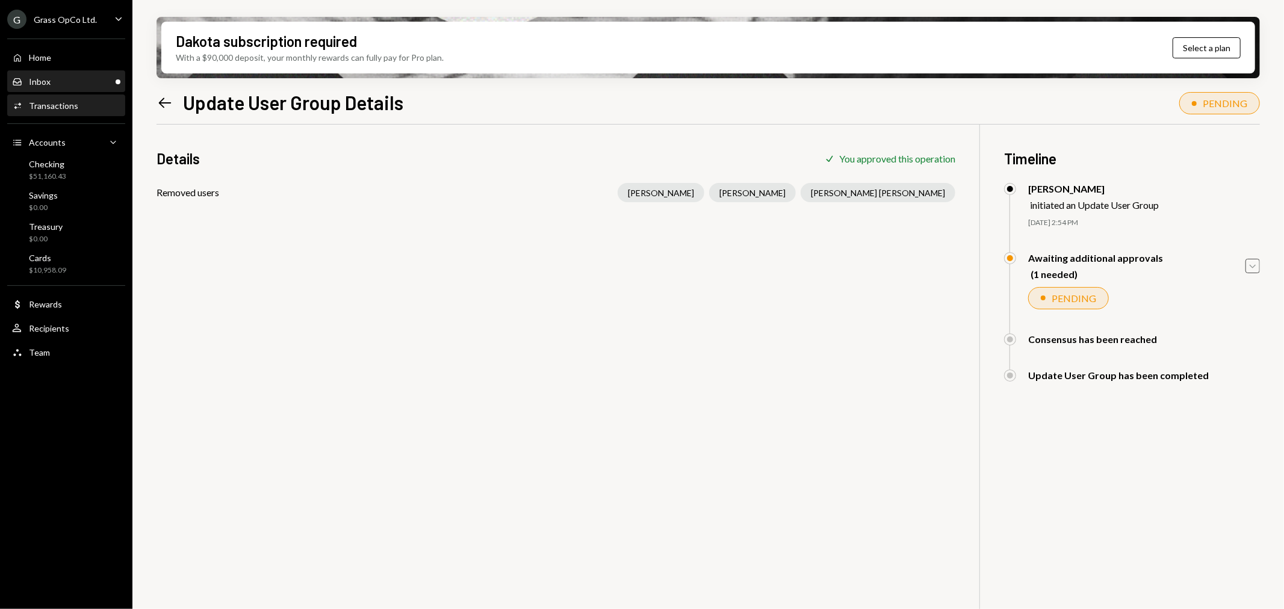
click at [97, 75] on div "Inbox Inbox" at bounding box center [66, 82] width 108 height 20
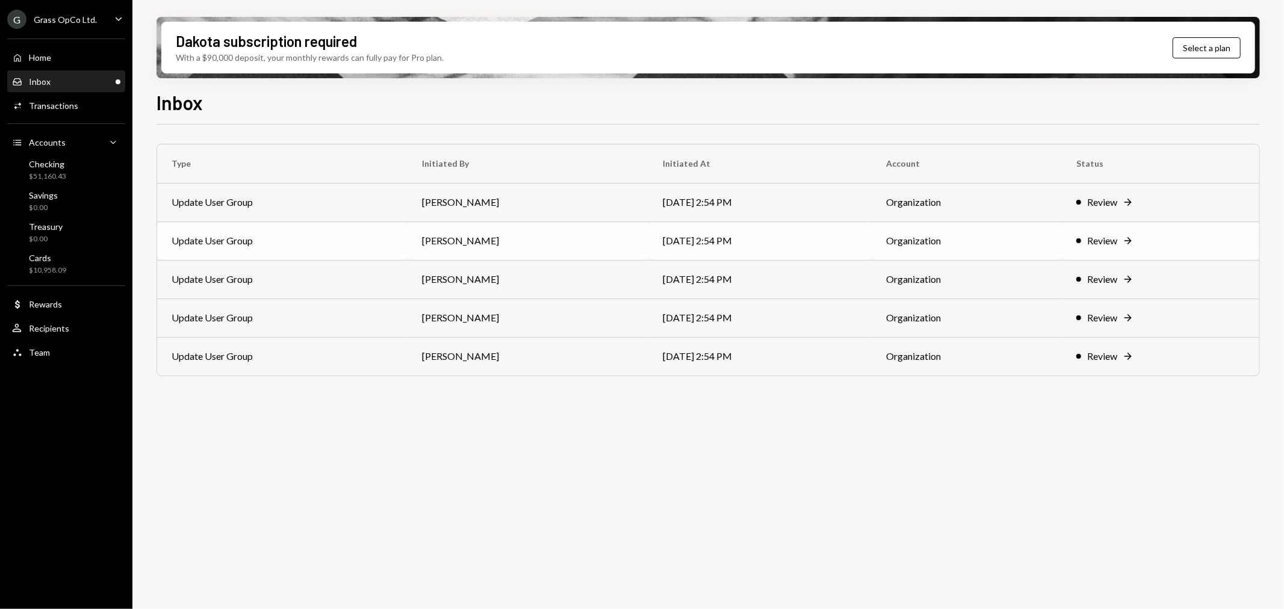
click at [263, 224] on td "Update User Group" at bounding box center [282, 241] width 250 height 39
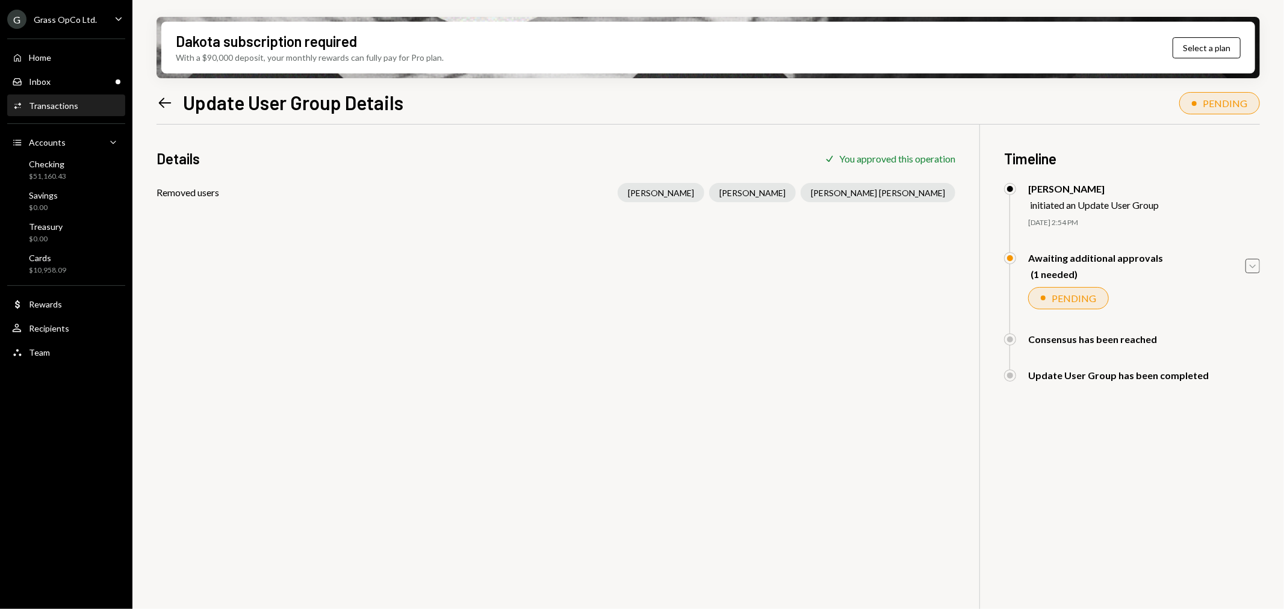
click at [1252, 261] on icon "Caret Down" at bounding box center [1252, 265] width 13 height 13
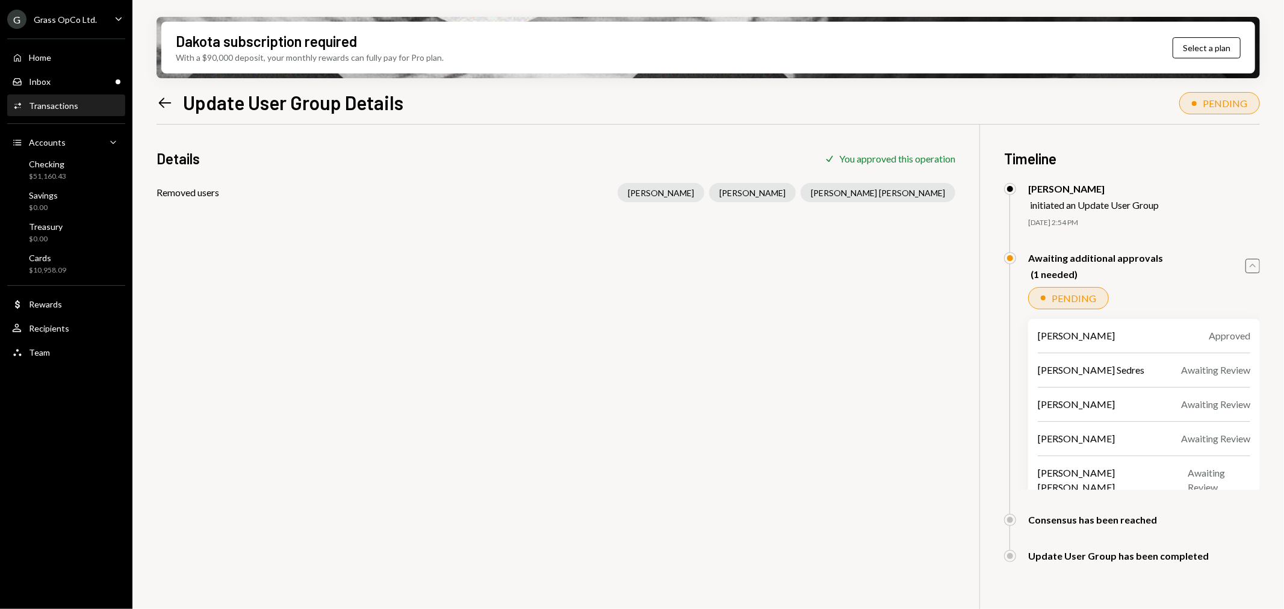
drag, startPoint x: 1252, startPoint y: 261, endPoint x: 1220, endPoint y: 273, distance: 34.5
click at [1252, 261] on icon "Caret Up" at bounding box center [1252, 265] width 13 height 13
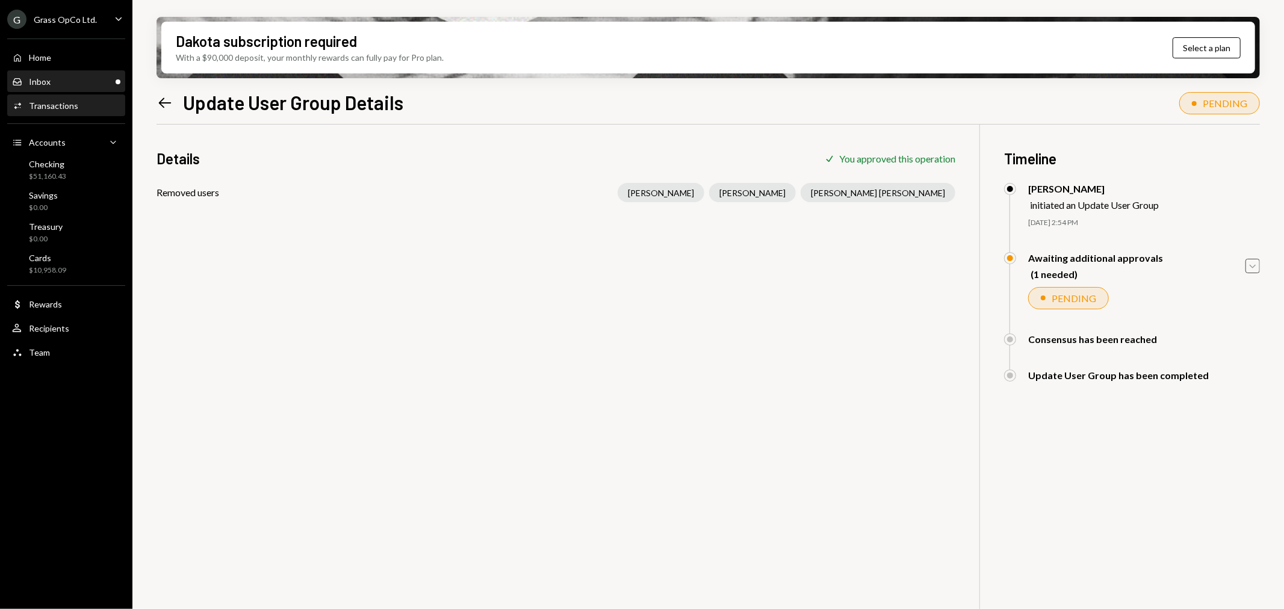
click at [56, 75] on div "Inbox Inbox" at bounding box center [66, 82] width 108 height 20
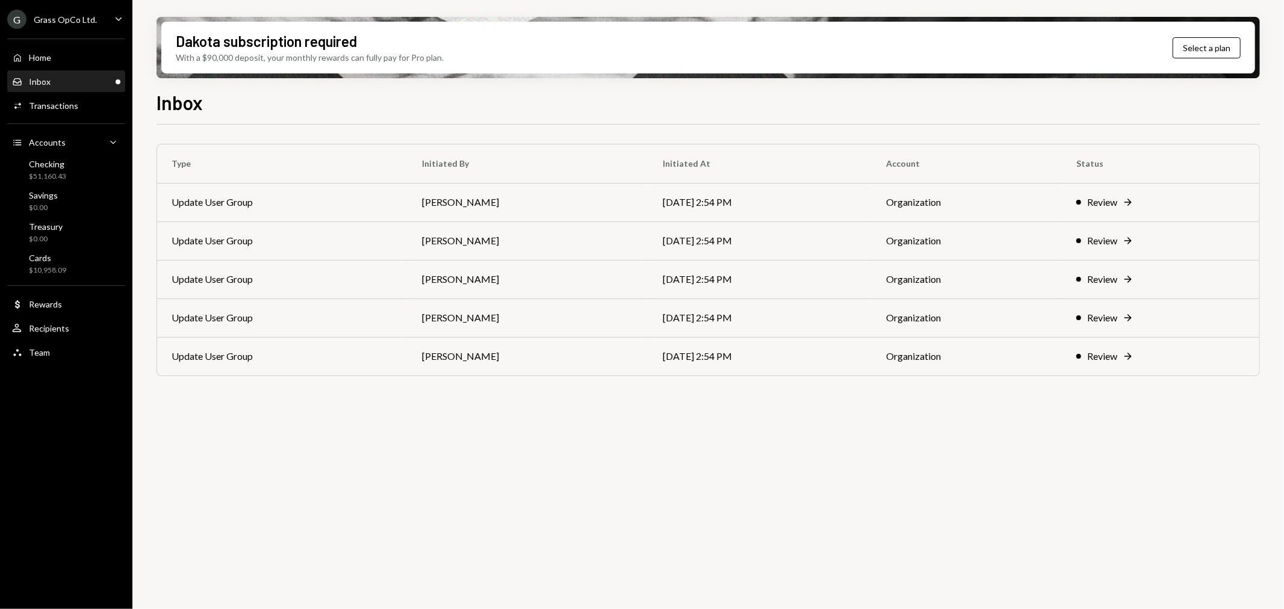
click at [86, 19] on div "Grass OpCo Ltd." at bounding box center [65, 19] width 63 height 10
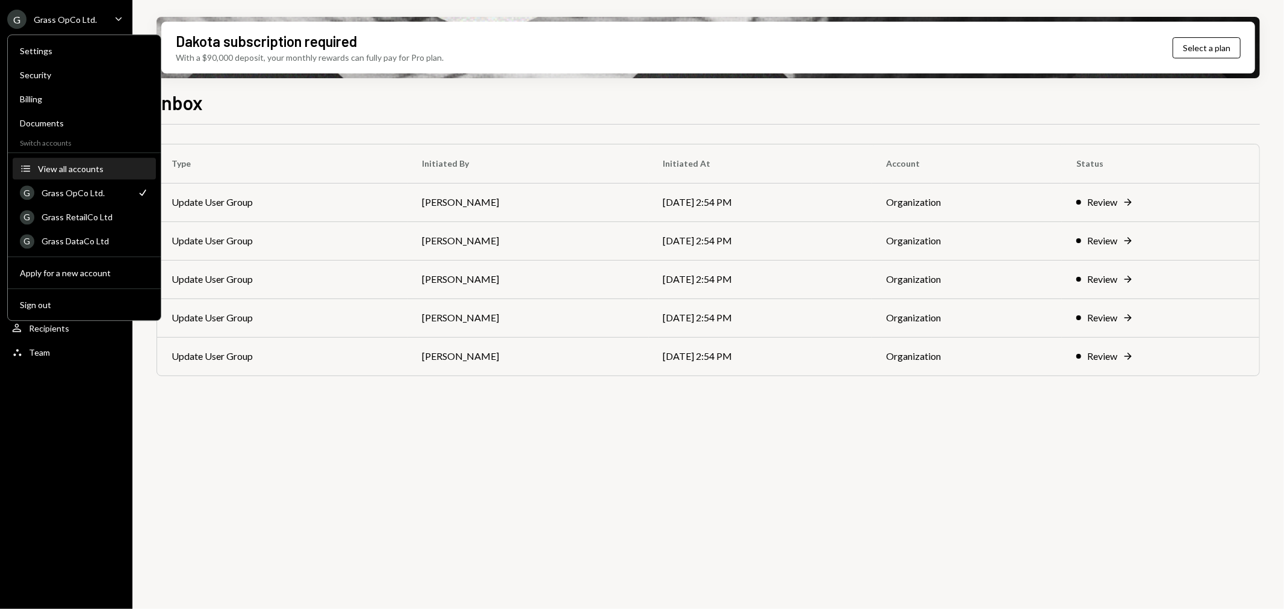
click at [88, 166] on div "View all accounts" at bounding box center [93, 169] width 111 height 10
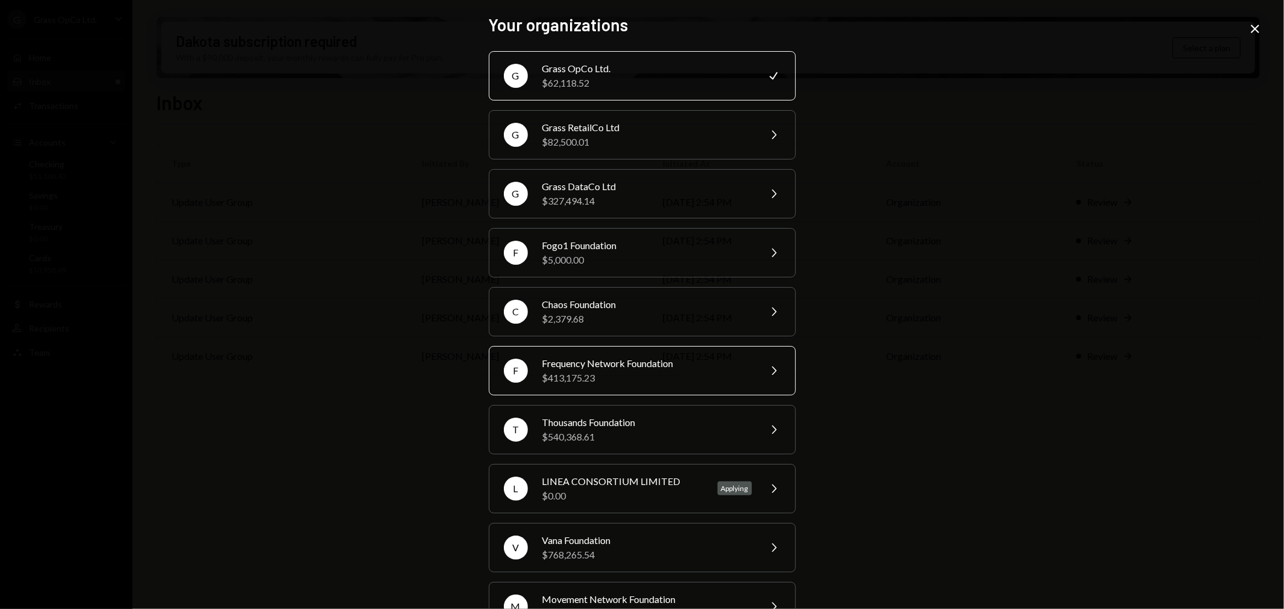
click at [628, 371] on div "$413,175.23" at bounding box center [646, 378] width 209 height 14
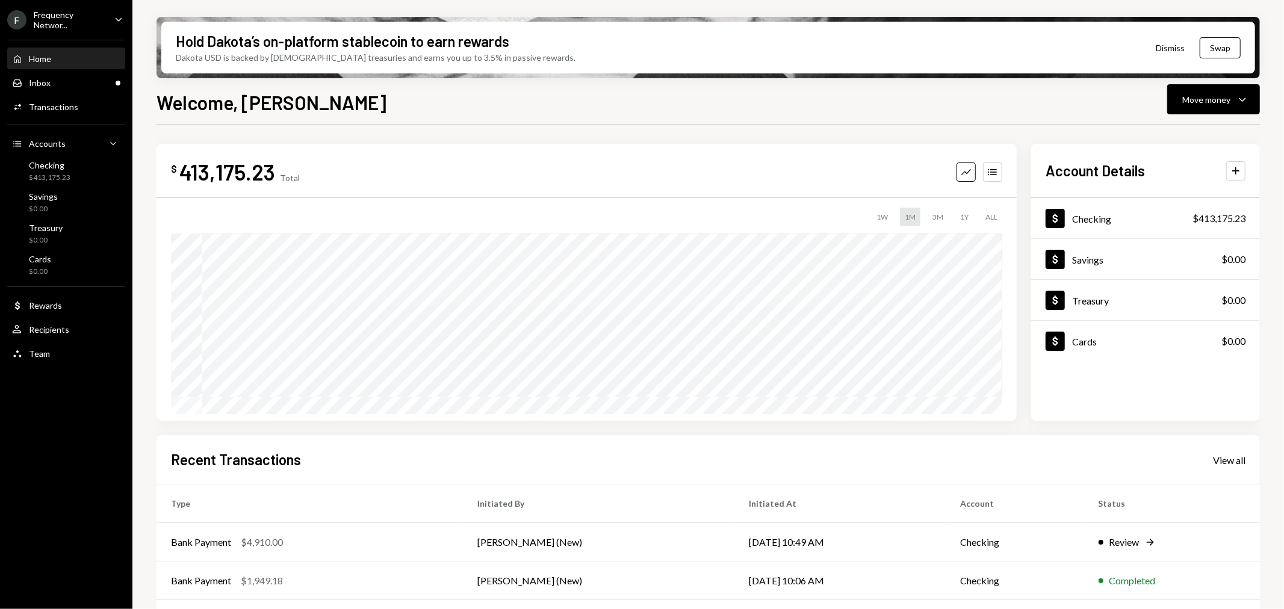
click at [99, 93] on div "Home Home Inbox Inbox Activities Transactions Accounts Accounts Caret Down Chec…" at bounding box center [66, 200] width 132 height 334
click at [98, 80] on div "Inbox Inbox" at bounding box center [66, 83] width 108 height 11
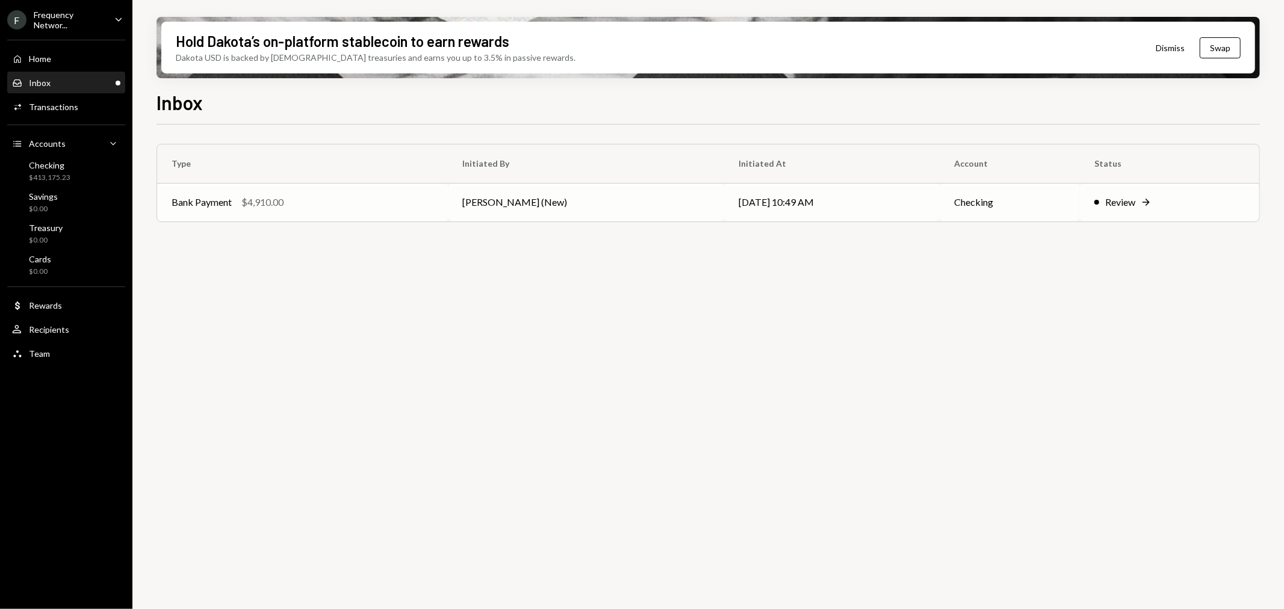
click at [363, 203] on div "Bank Payment $4,910.00" at bounding box center [303, 202] width 262 height 14
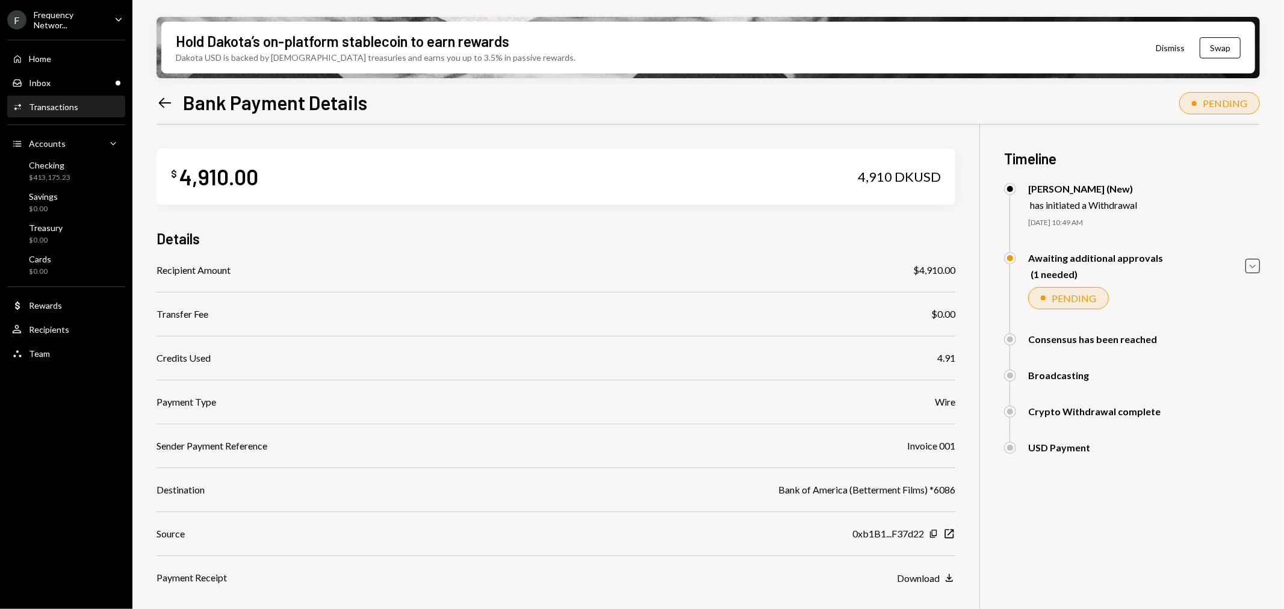
scroll to position [96, 0]
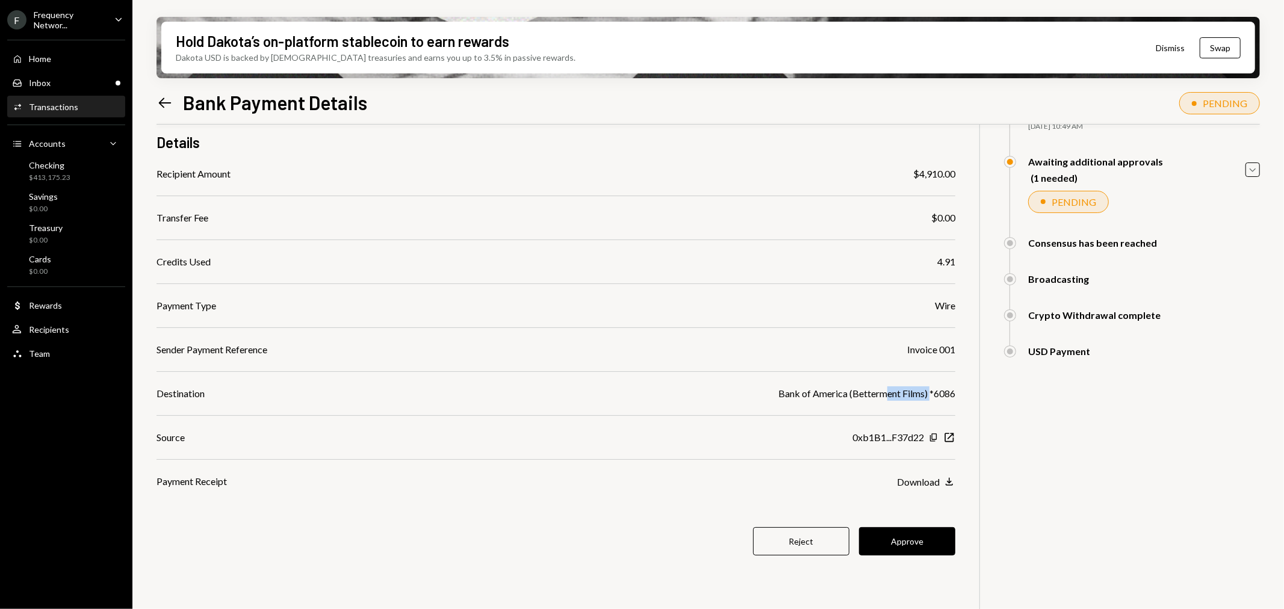
drag, startPoint x: 886, startPoint y: 396, endPoint x: 929, endPoint y: 401, distance: 43.1
click at [929, 401] on div "Recipient Amount $4,910.00 Transfer Fee $0.00 Credits Used 4.91 Payment Type Wi…" at bounding box center [556, 328] width 799 height 322
click at [755, 352] on div "Sender Payment Reference Invoice 001" at bounding box center [556, 350] width 799 height 14
click at [53, 308] on div "Rewards" at bounding box center [45, 305] width 33 height 10
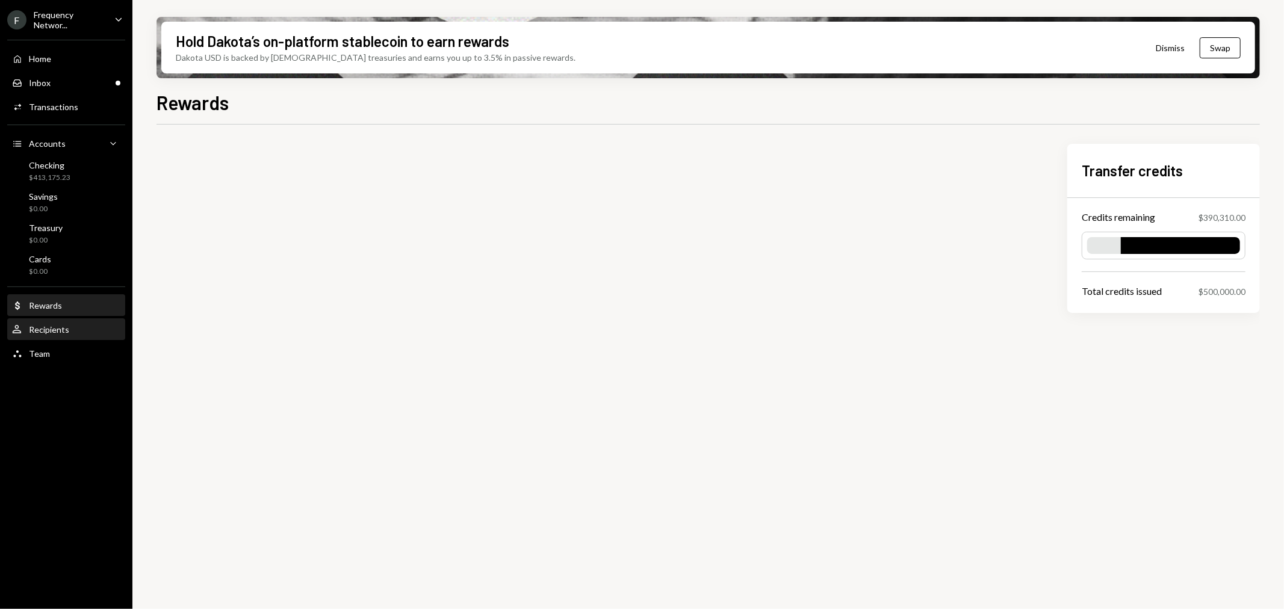
click at [58, 339] on div "User Recipients" at bounding box center [66, 330] width 108 height 20
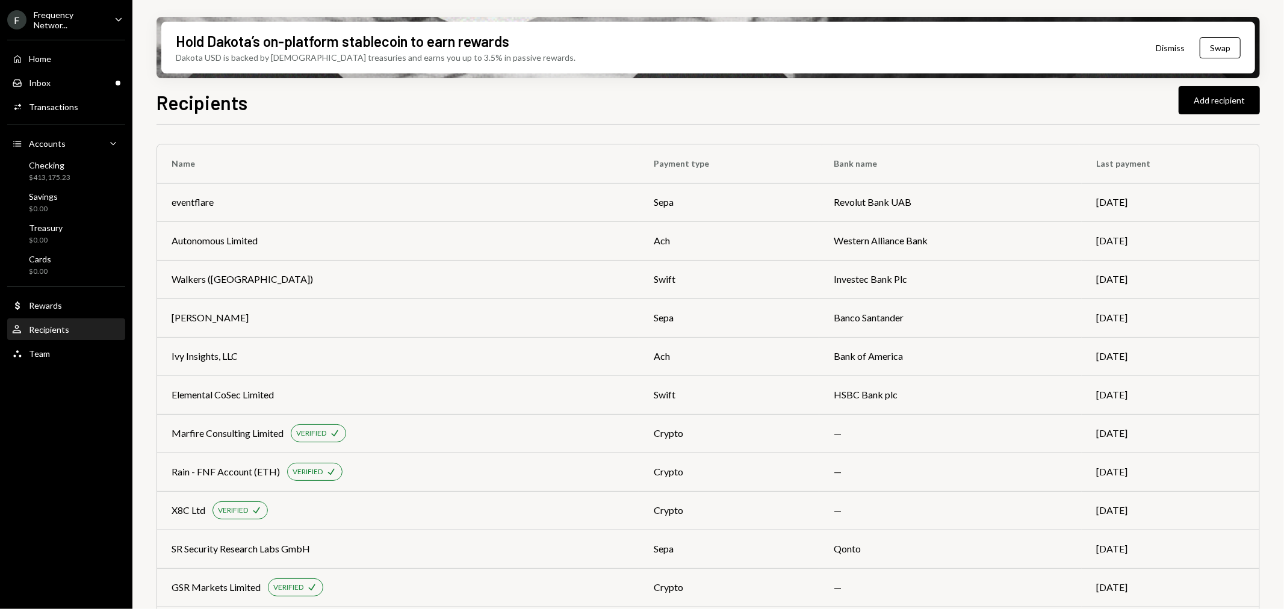
scroll to position [200, 0]
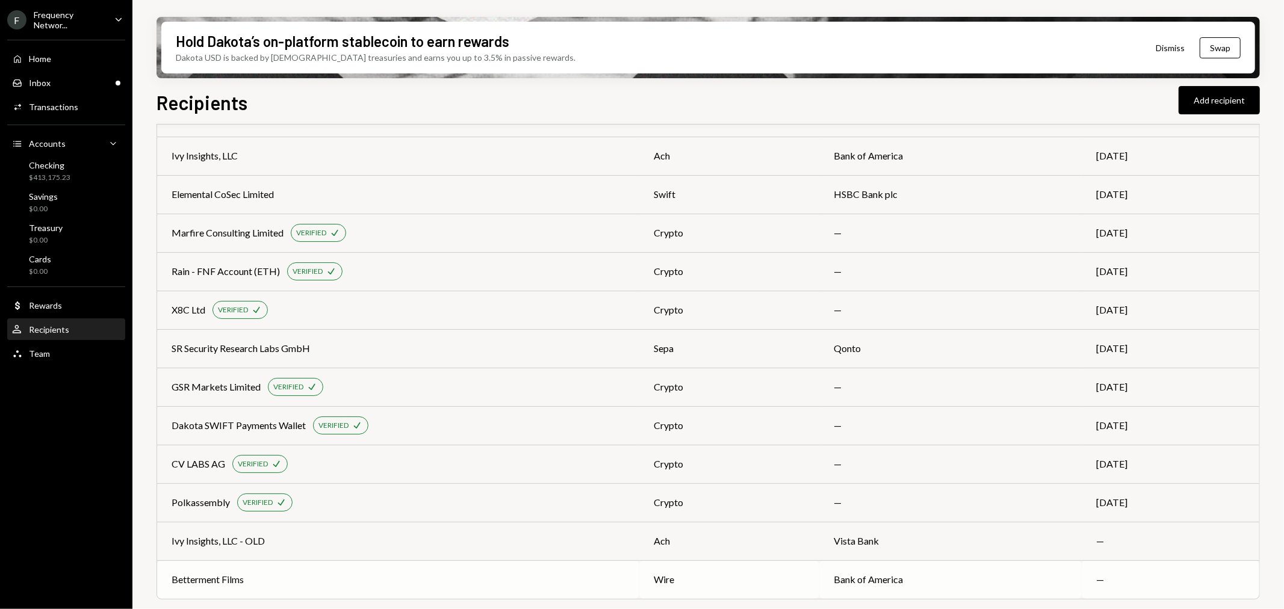
click at [288, 586] on div "Betterment Films" at bounding box center [398, 579] width 453 height 14
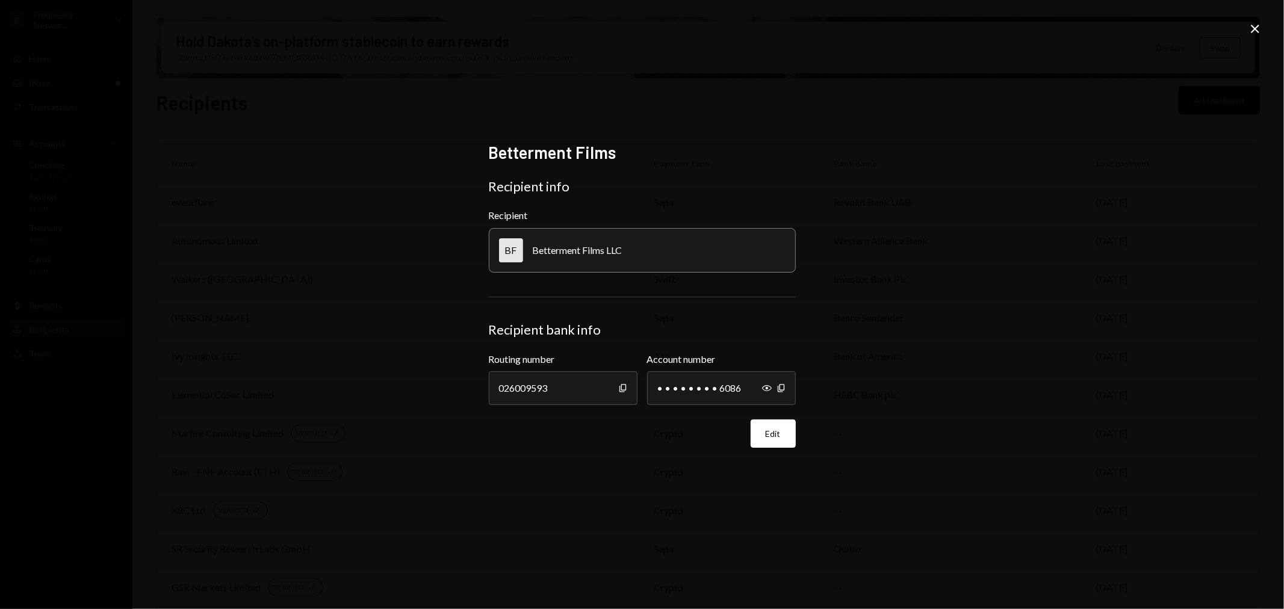
scroll to position [200, 0]
click at [767, 386] on icon "Show" at bounding box center [767, 388] width 10 height 10
click at [1253, 26] on icon at bounding box center [1255, 29] width 8 height 8
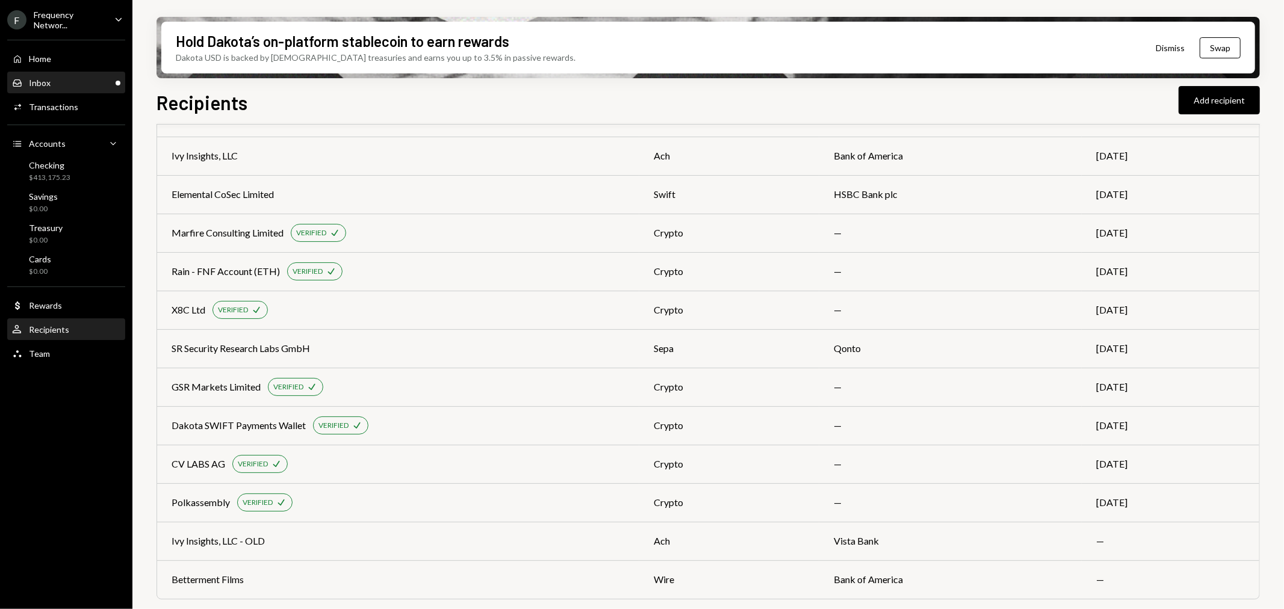
click at [51, 86] on div "Inbox Inbox" at bounding box center [66, 83] width 108 height 11
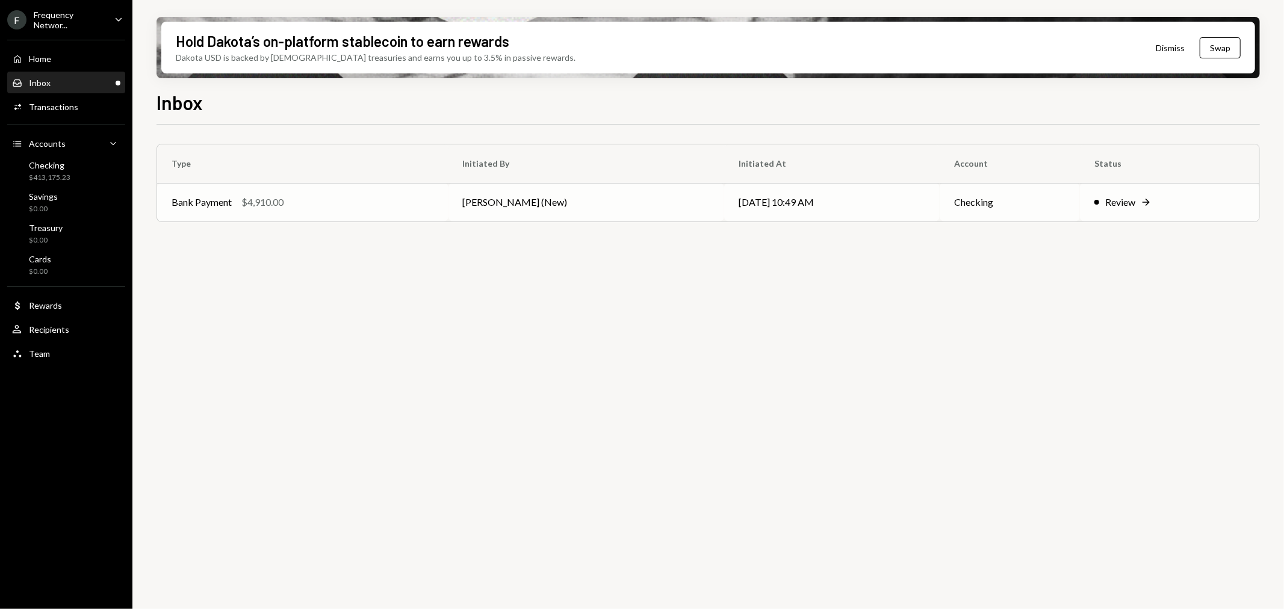
click at [356, 203] on div "Bank Payment $4,910.00" at bounding box center [303, 202] width 262 height 14
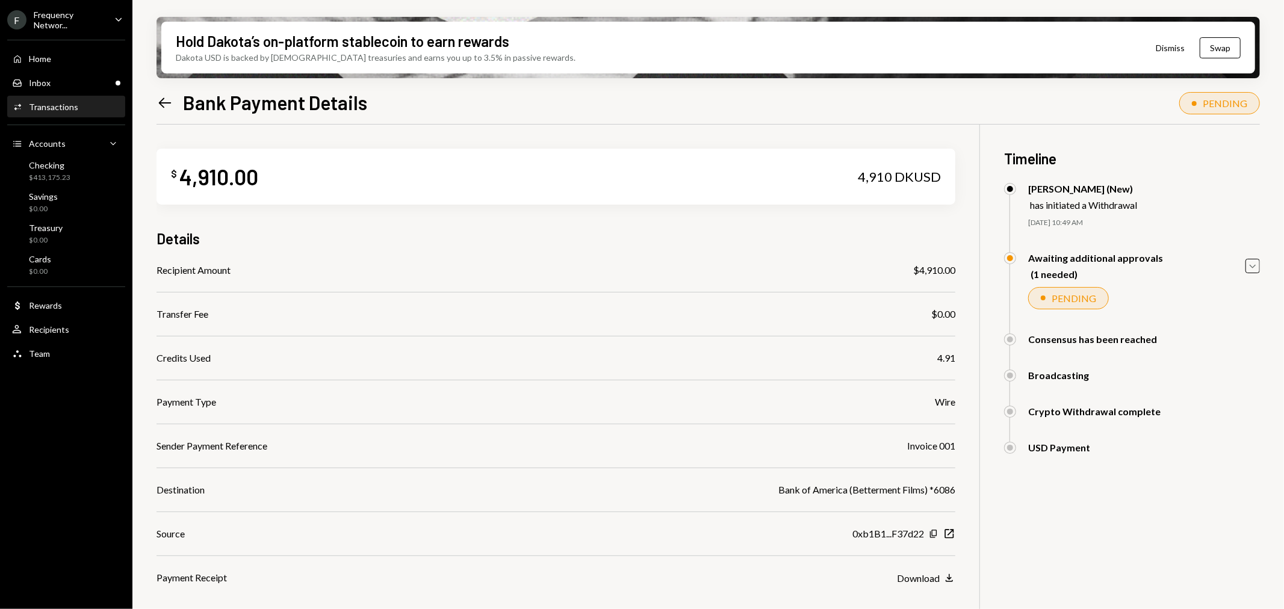
scroll to position [96, 0]
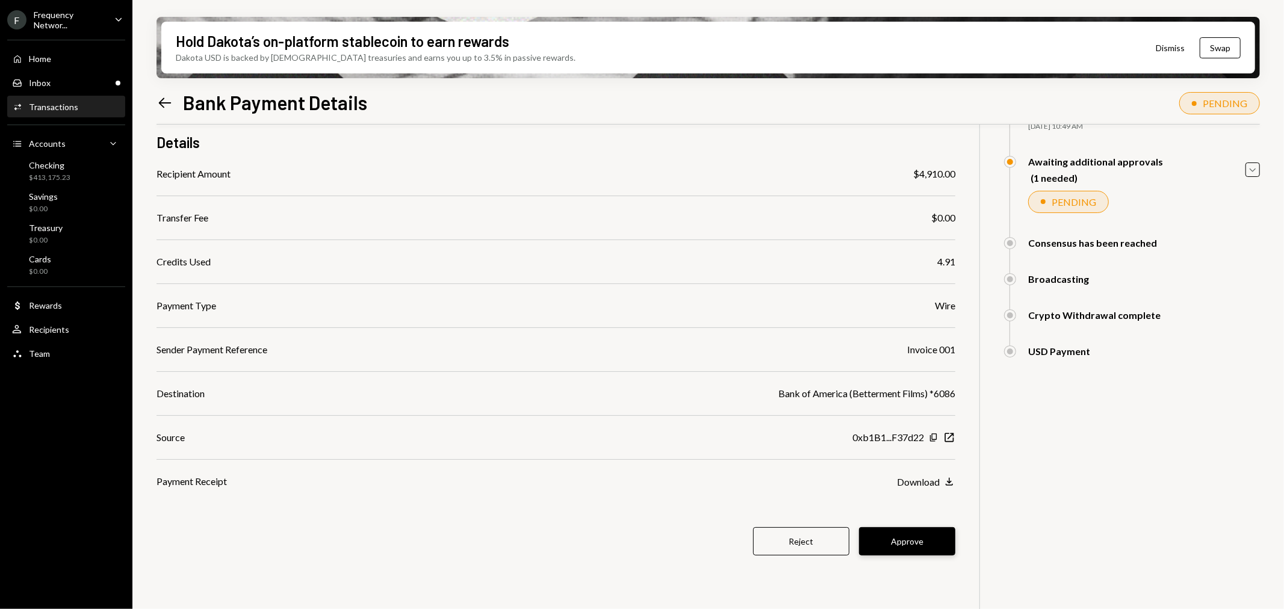
click at [907, 540] on button "Approve" at bounding box center [907, 541] width 96 height 28
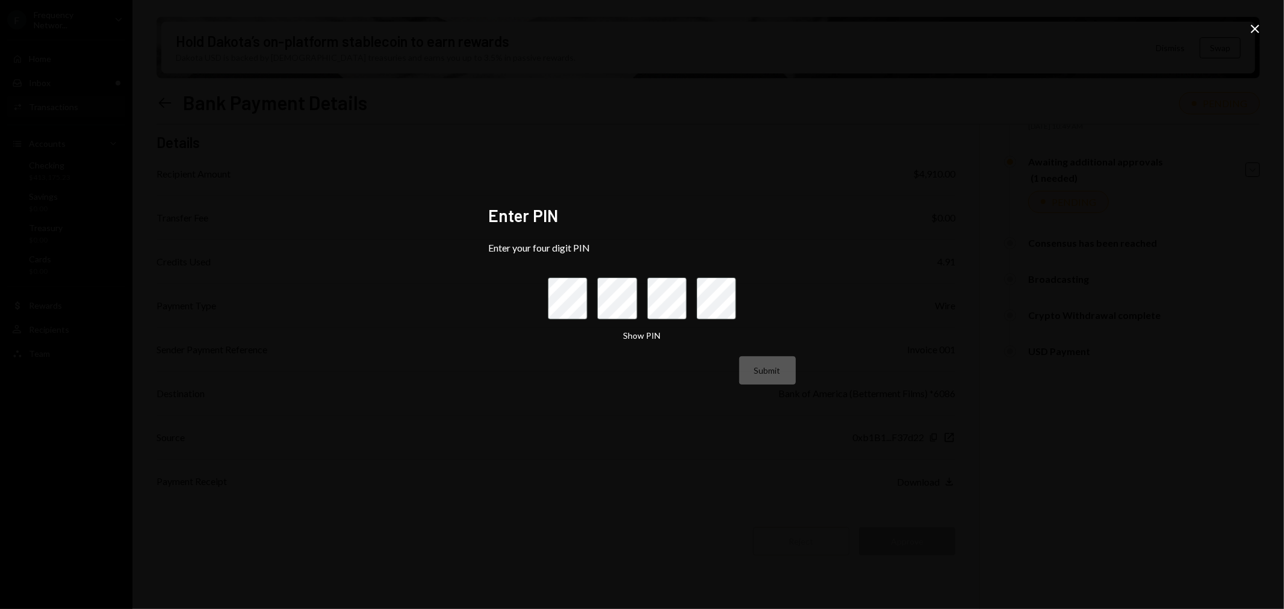
click at [1256, 22] on icon "Close" at bounding box center [1255, 29] width 14 height 14
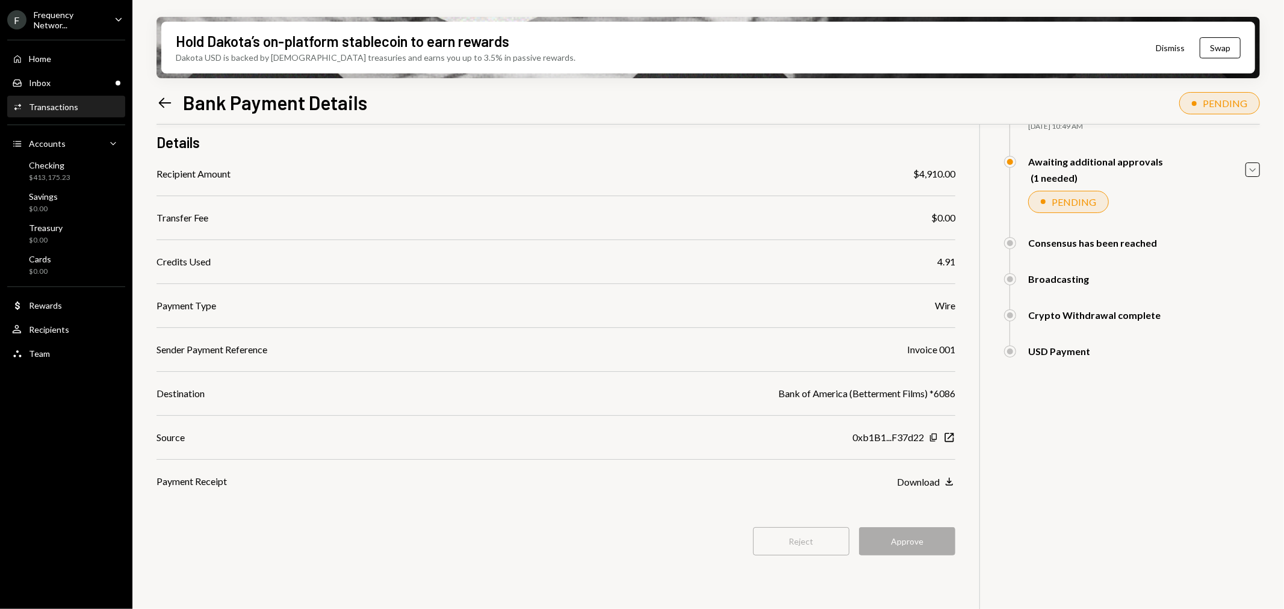
click at [606, 512] on div "$ 4,910.00 4,910 DKUSD Details Recipient Amount $4,910.00 Transfer Fee $0.00 Cr…" at bounding box center [556, 311] width 799 height 566
click at [94, 143] on div "Accounts Accounts Caret Down" at bounding box center [66, 143] width 108 height 13
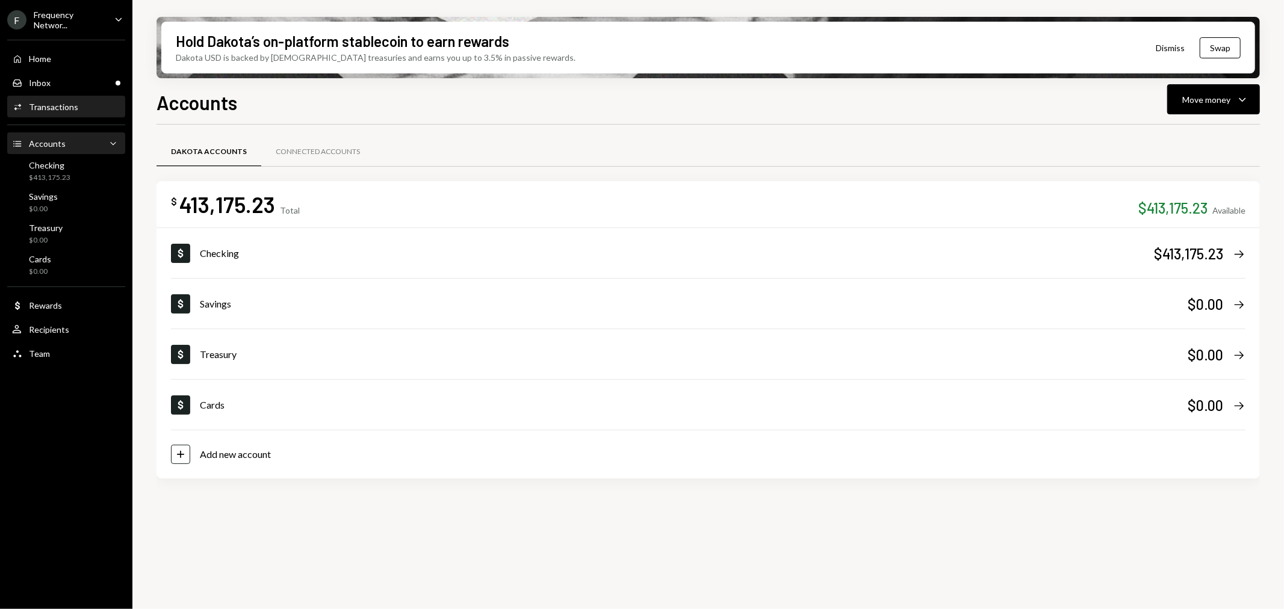
click at [80, 97] on div "Activities Transactions" at bounding box center [66, 107] width 108 height 20
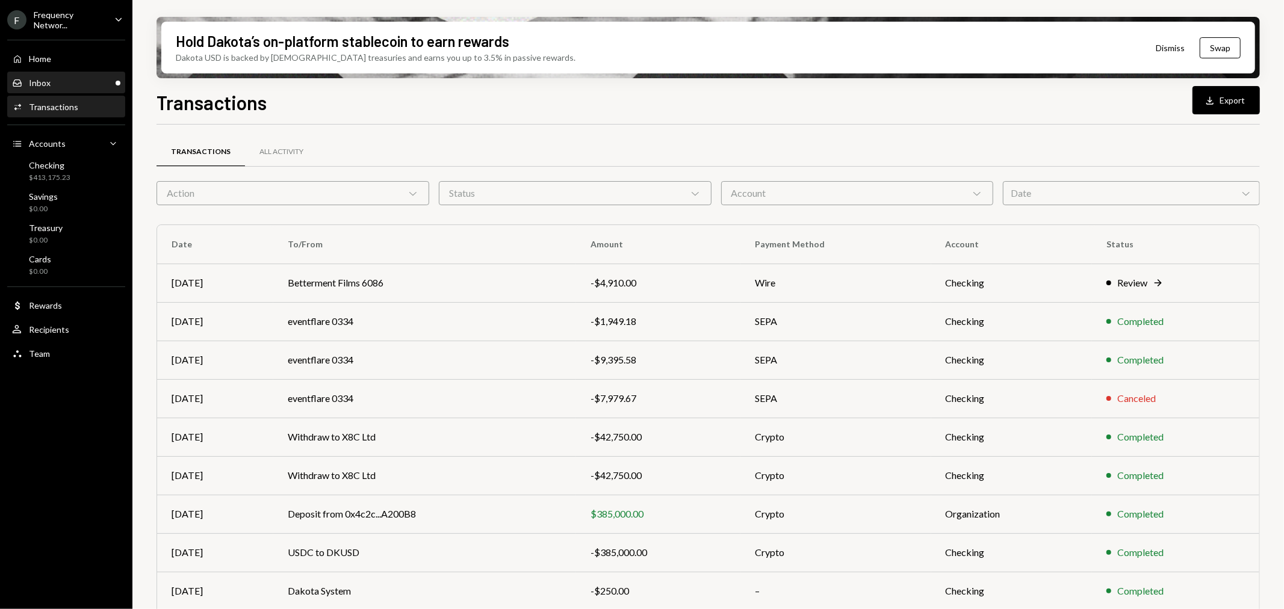
click at [68, 82] on div "Inbox Inbox" at bounding box center [66, 83] width 108 height 11
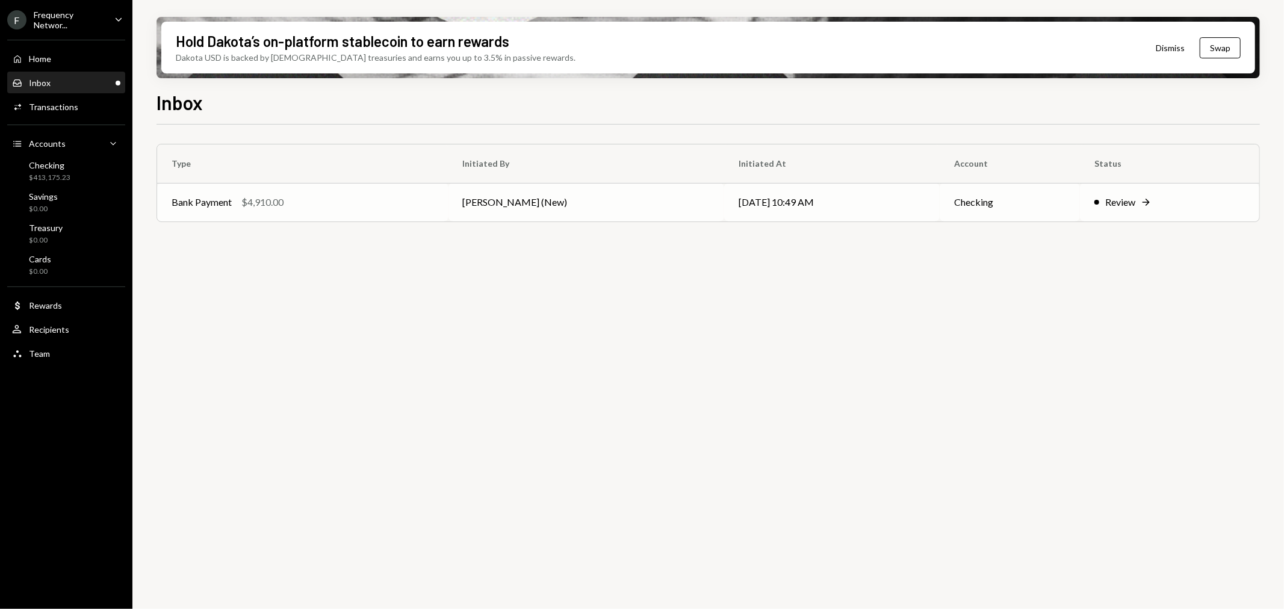
click at [498, 200] on td "[PERSON_NAME] (New)" at bounding box center [586, 202] width 276 height 39
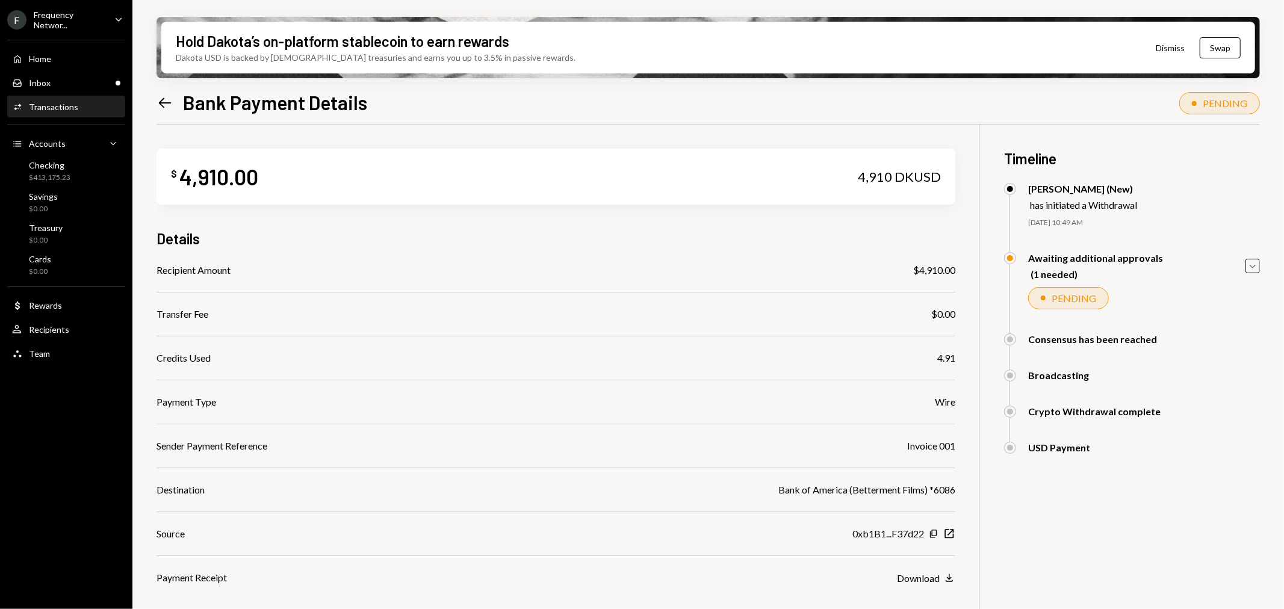
scroll to position [96, 0]
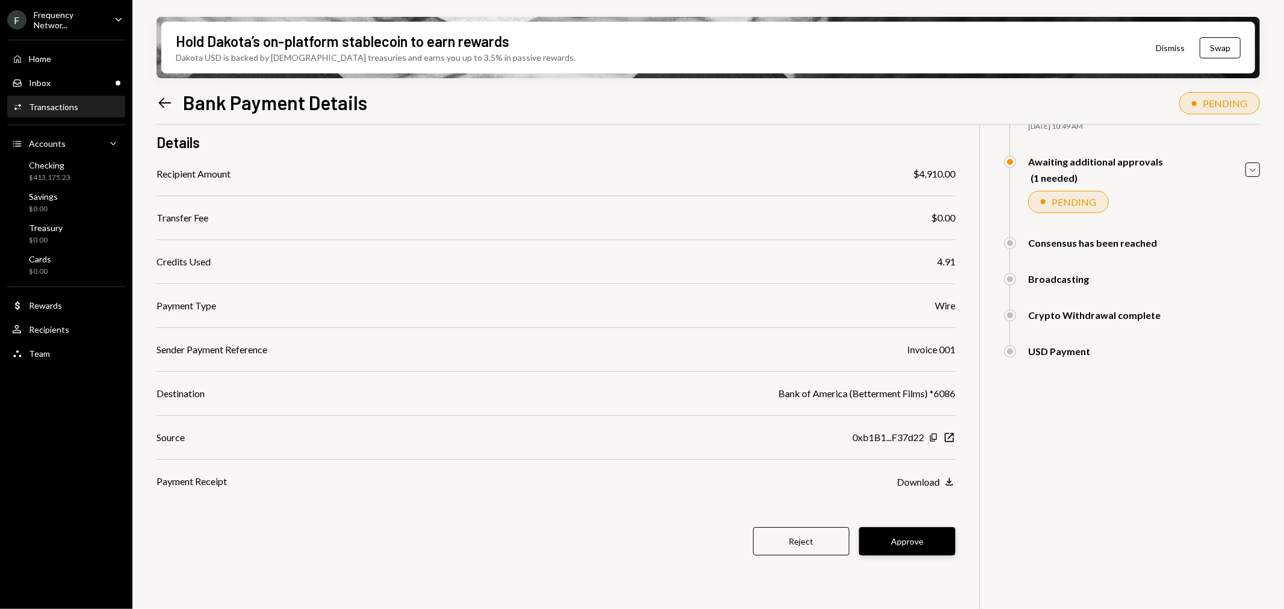
click at [917, 537] on button "Approve" at bounding box center [907, 541] width 96 height 28
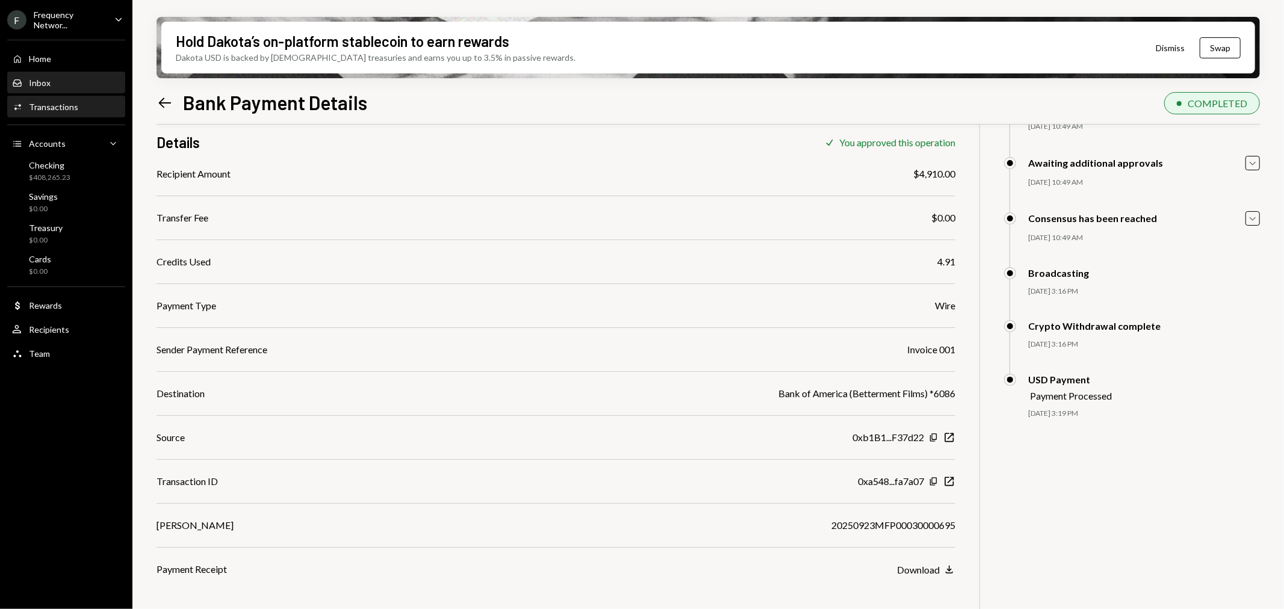
click at [63, 84] on div "Inbox Inbox" at bounding box center [66, 83] width 108 height 11
